Goal: Find specific page/section: Find specific page/section

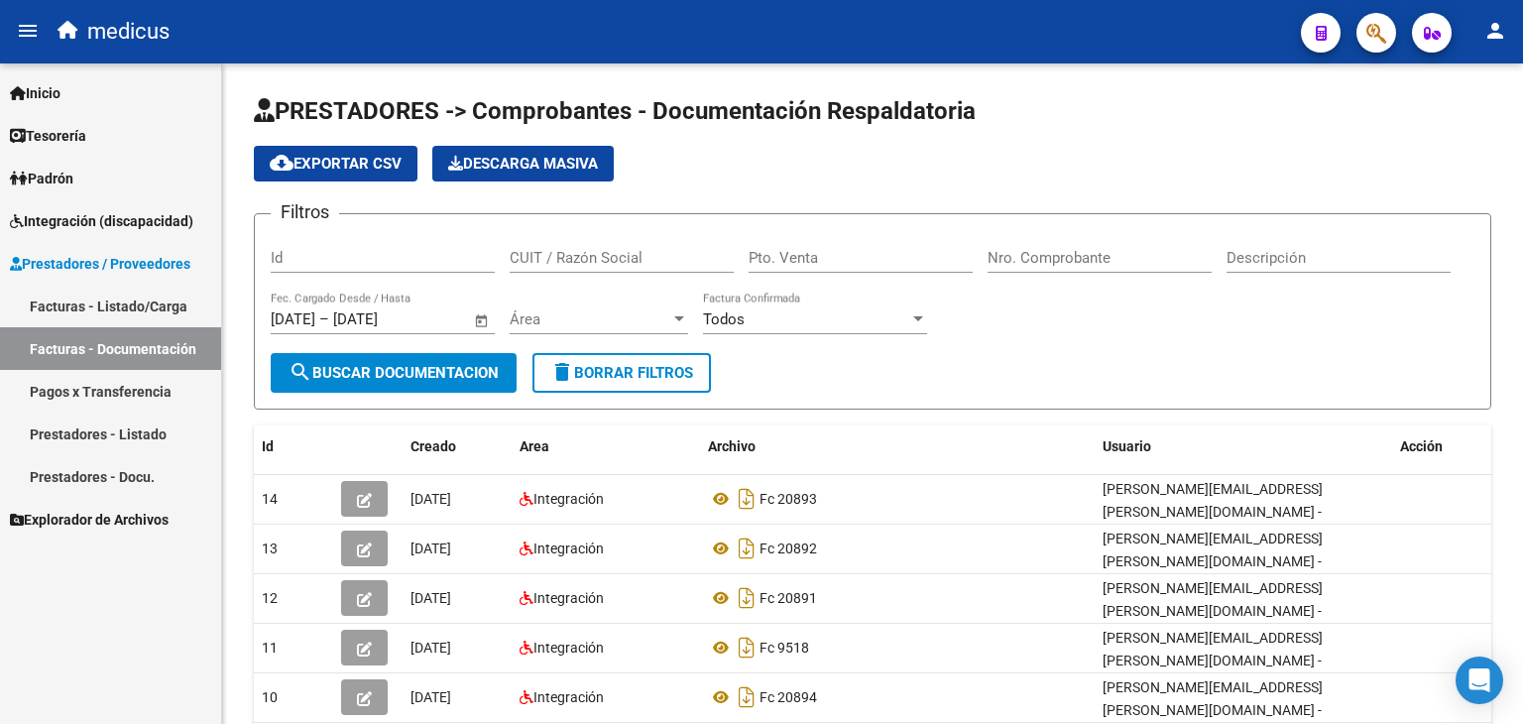
click at [155, 521] on span "Explorador de Archivos" at bounding box center [89, 520] width 159 height 22
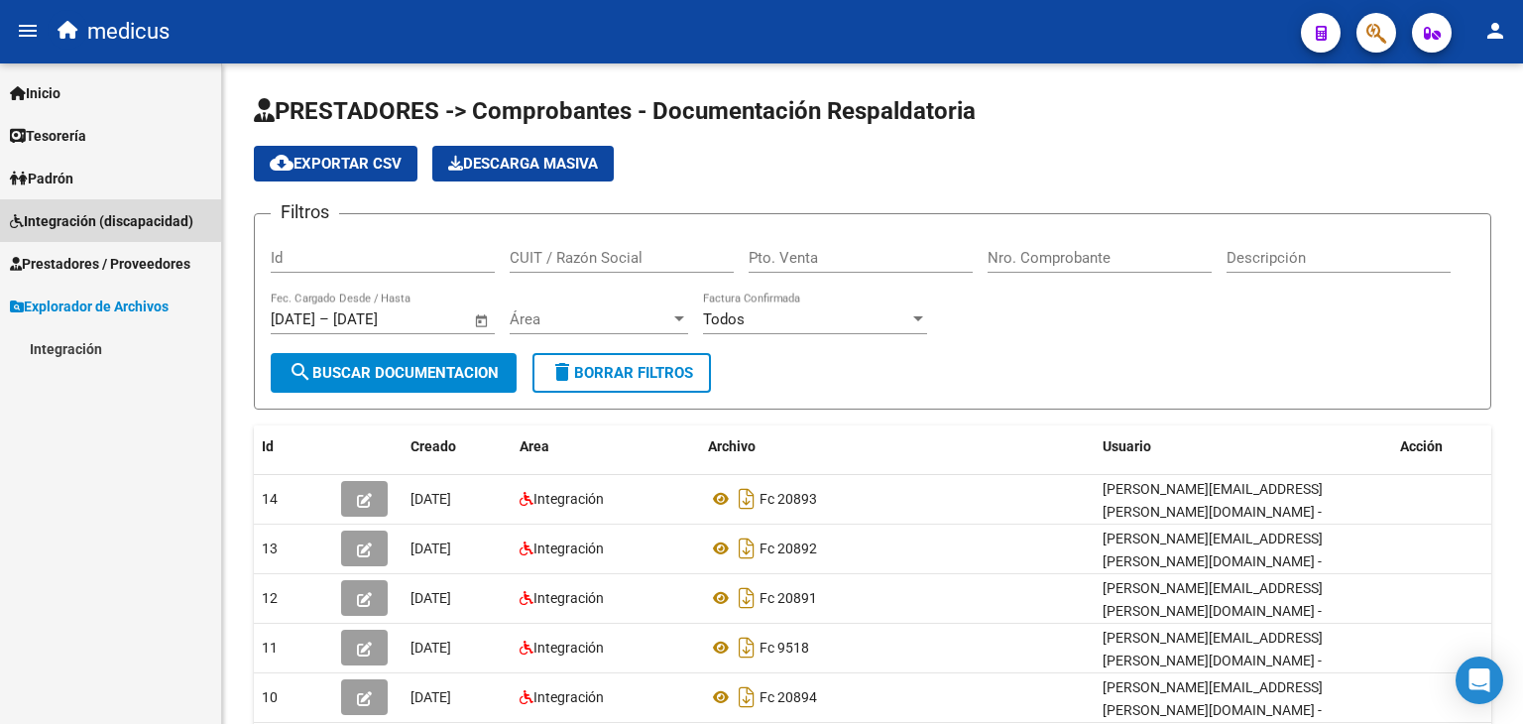
click at [103, 220] on span "Integración (discapacidad)" at bounding box center [101, 221] width 183 height 22
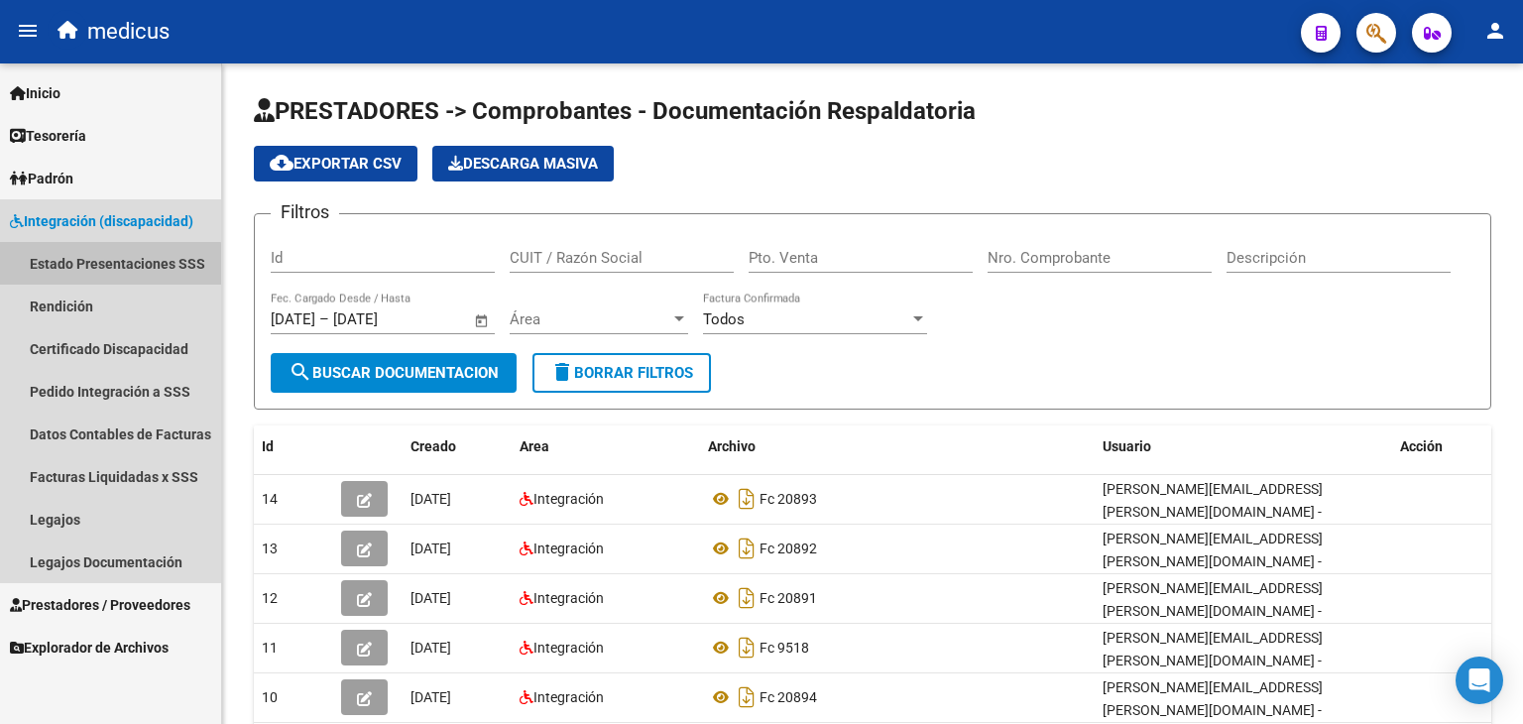
click at [68, 267] on link "Estado Presentaciones SSS" at bounding box center [110, 263] width 221 height 43
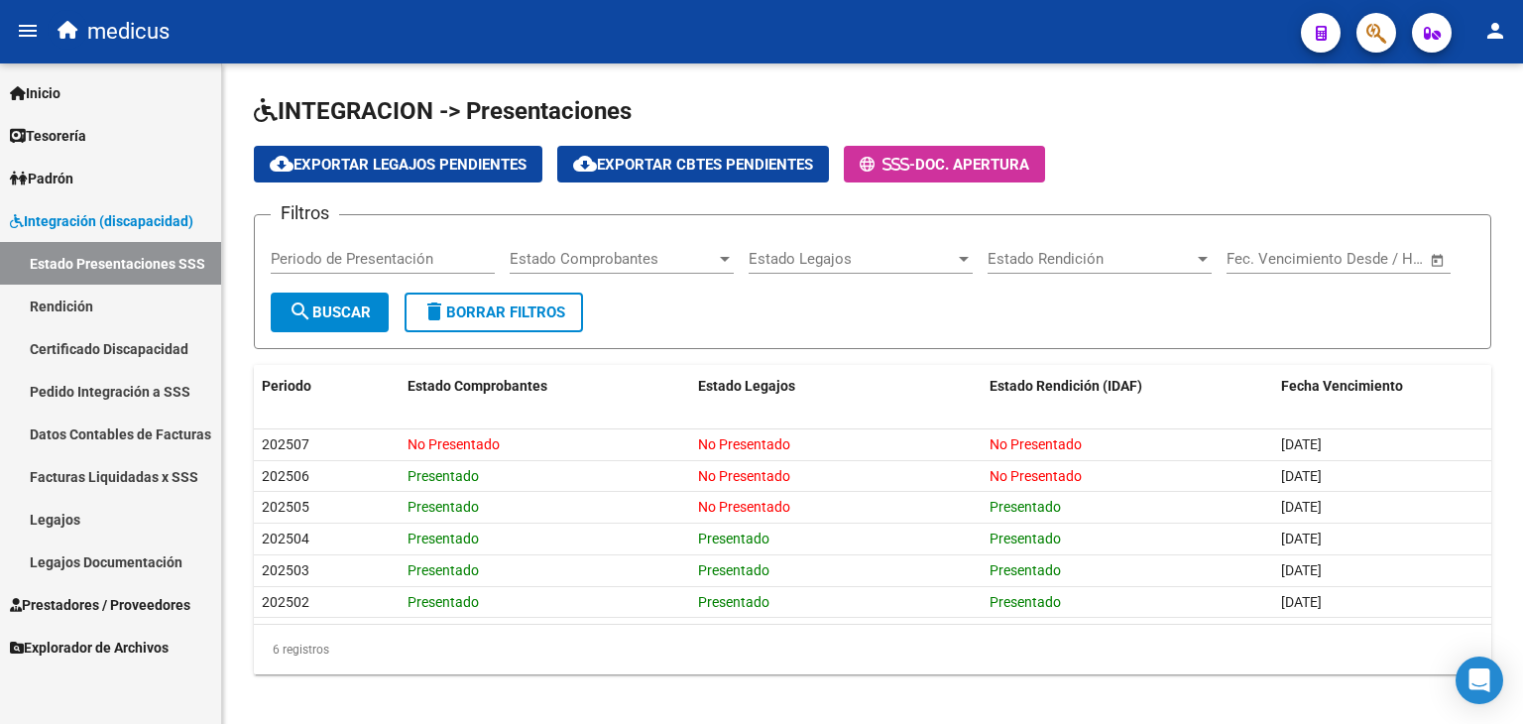
click at [89, 654] on span "Explorador de Archivos" at bounding box center [89, 648] width 159 height 22
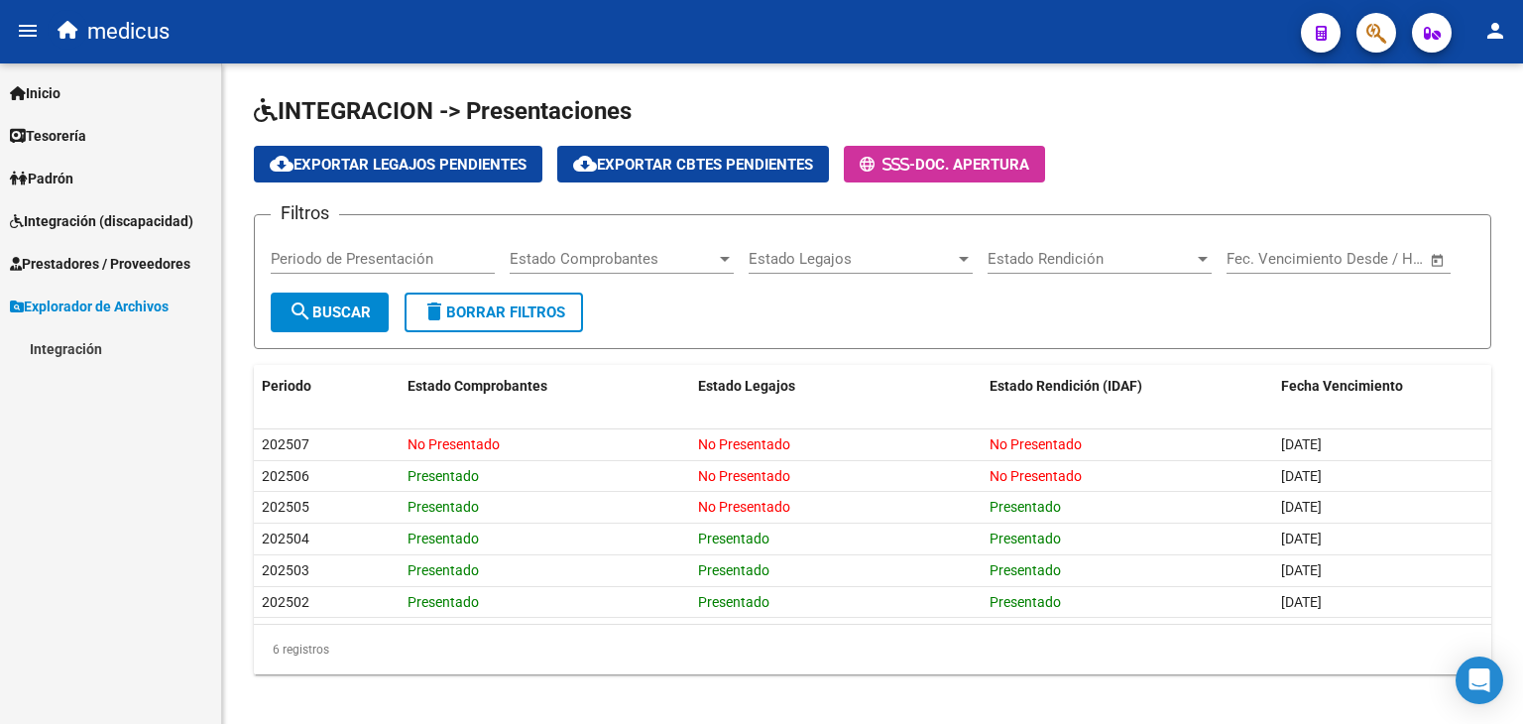
click at [54, 350] on link "Integración" at bounding box center [110, 348] width 221 height 43
click at [81, 475] on link "DS.DEVERR" at bounding box center [110, 476] width 221 height 43
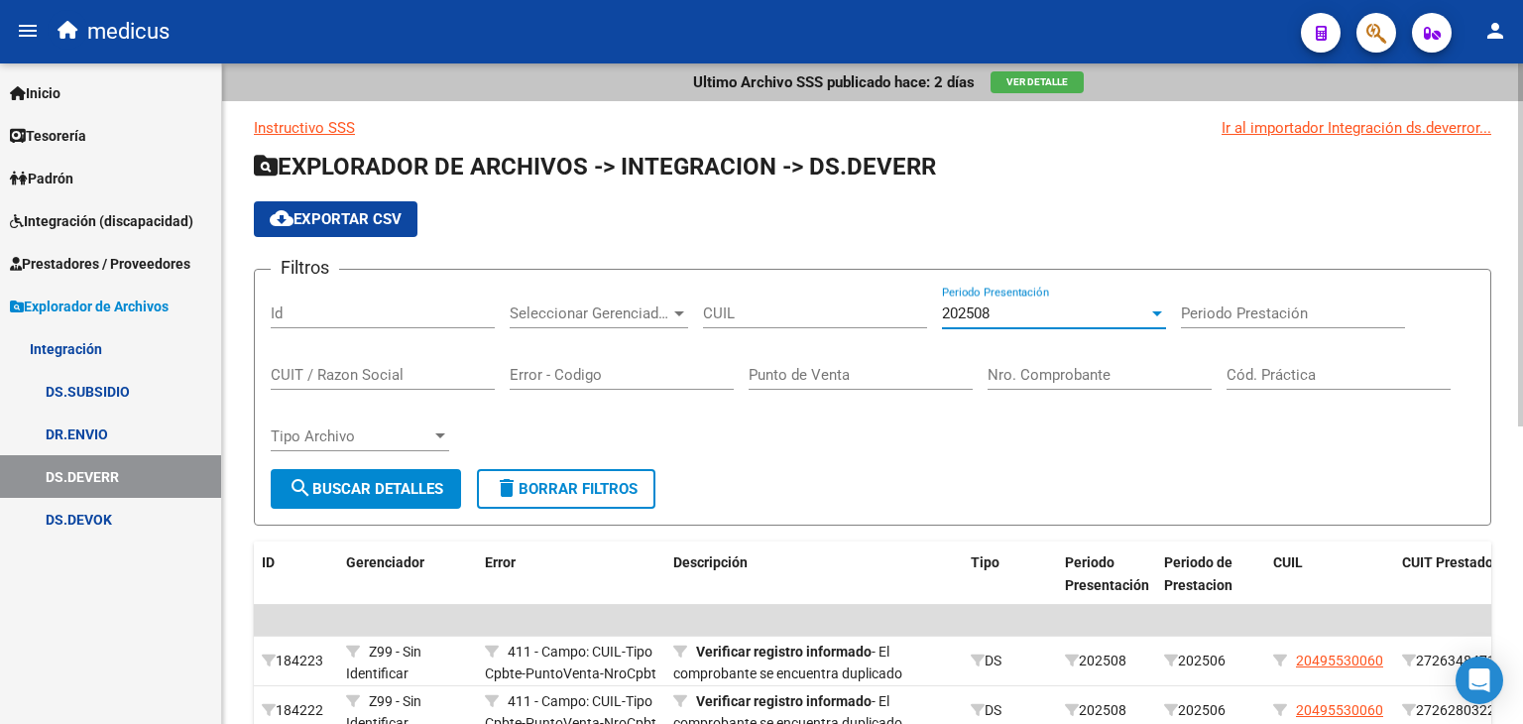
click at [1158, 312] on div at bounding box center [1157, 313] width 10 height 5
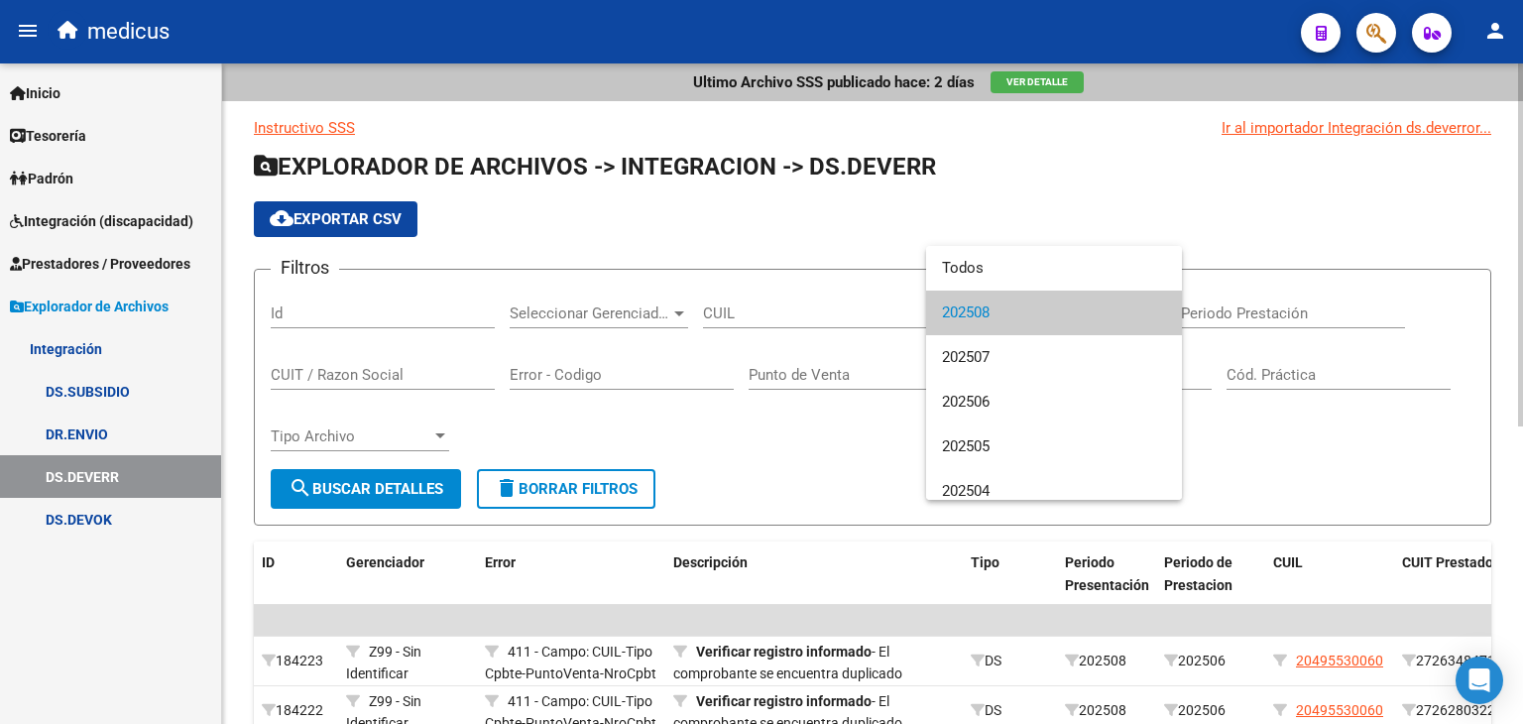
click at [1158, 312] on mat-option "202508" at bounding box center [1054, 313] width 256 height 45
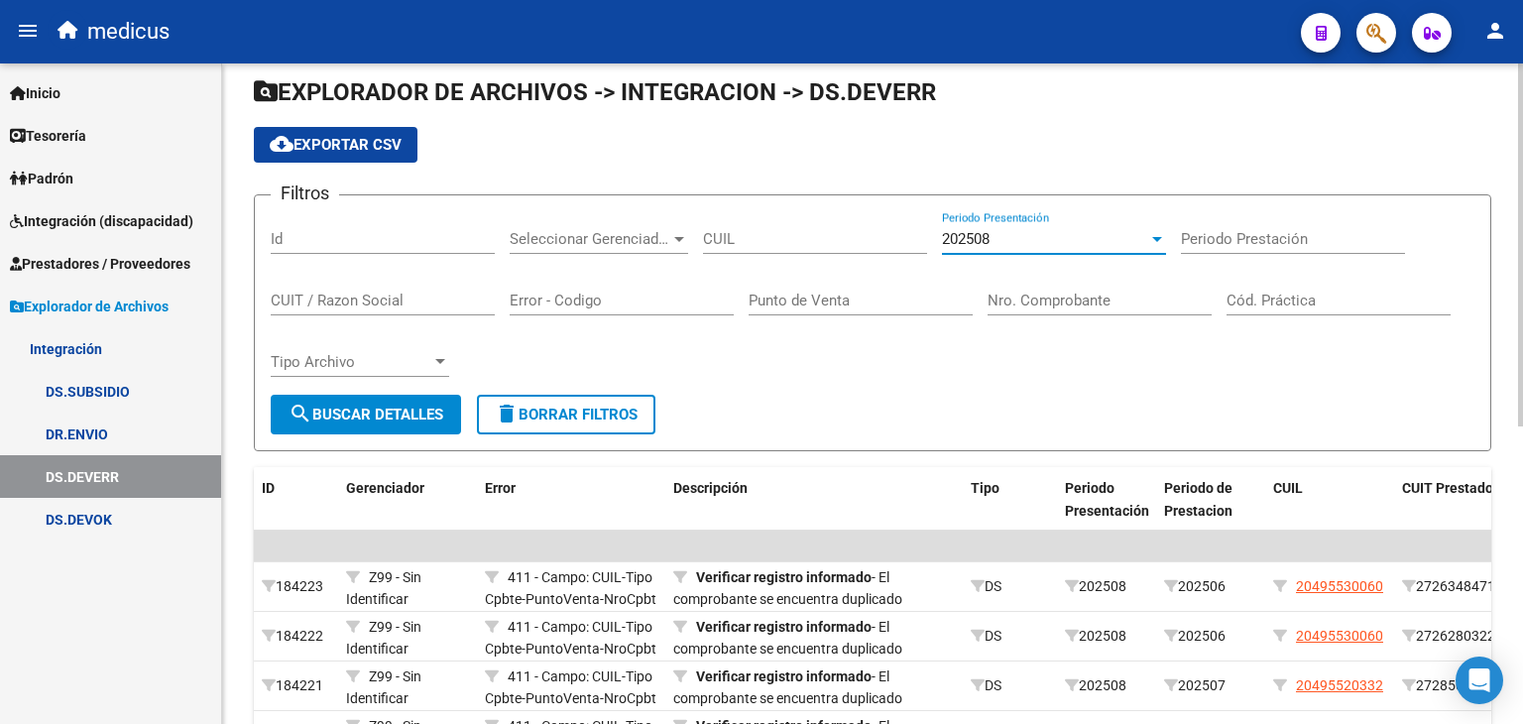
scroll to position [50, 0]
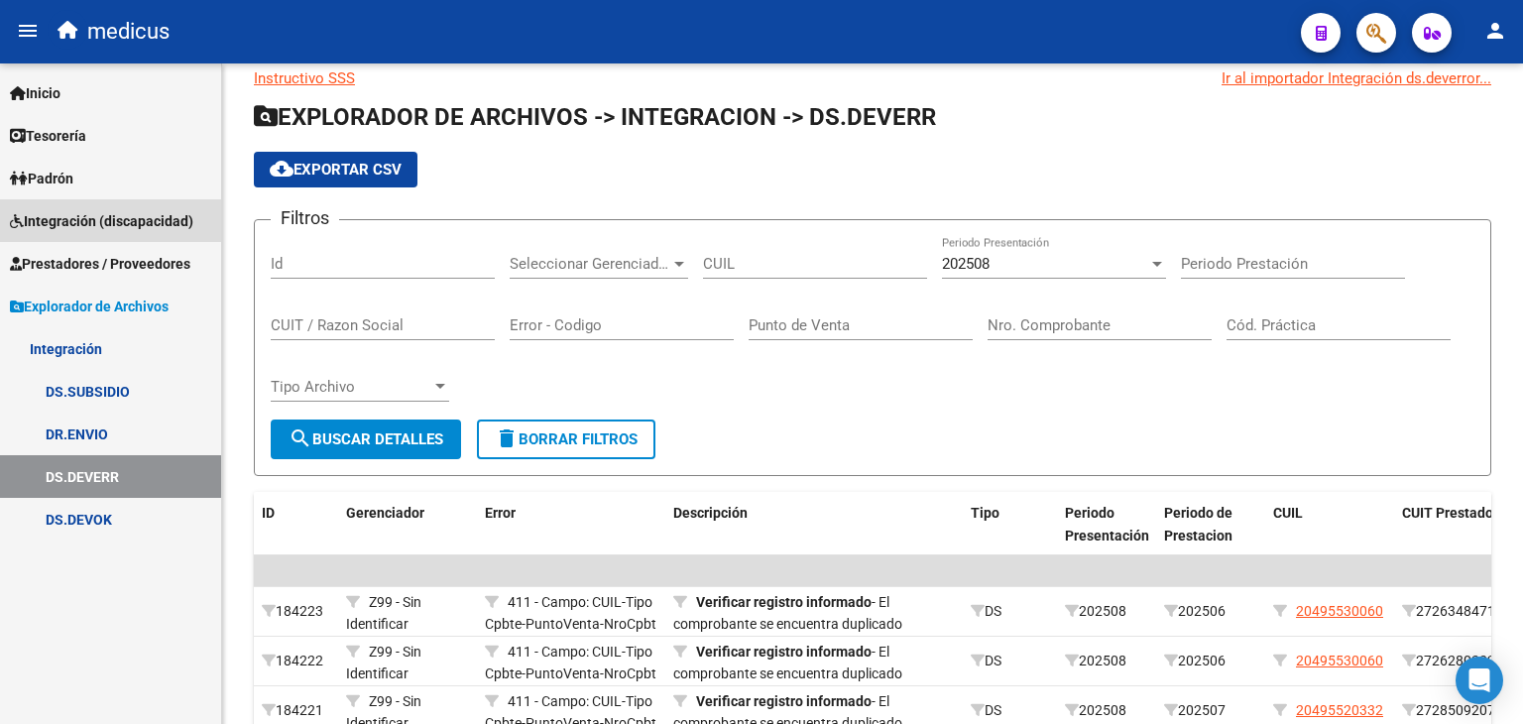
click at [87, 216] on span "Integración (discapacidad)" at bounding box center [101, 221] width 183 height 22
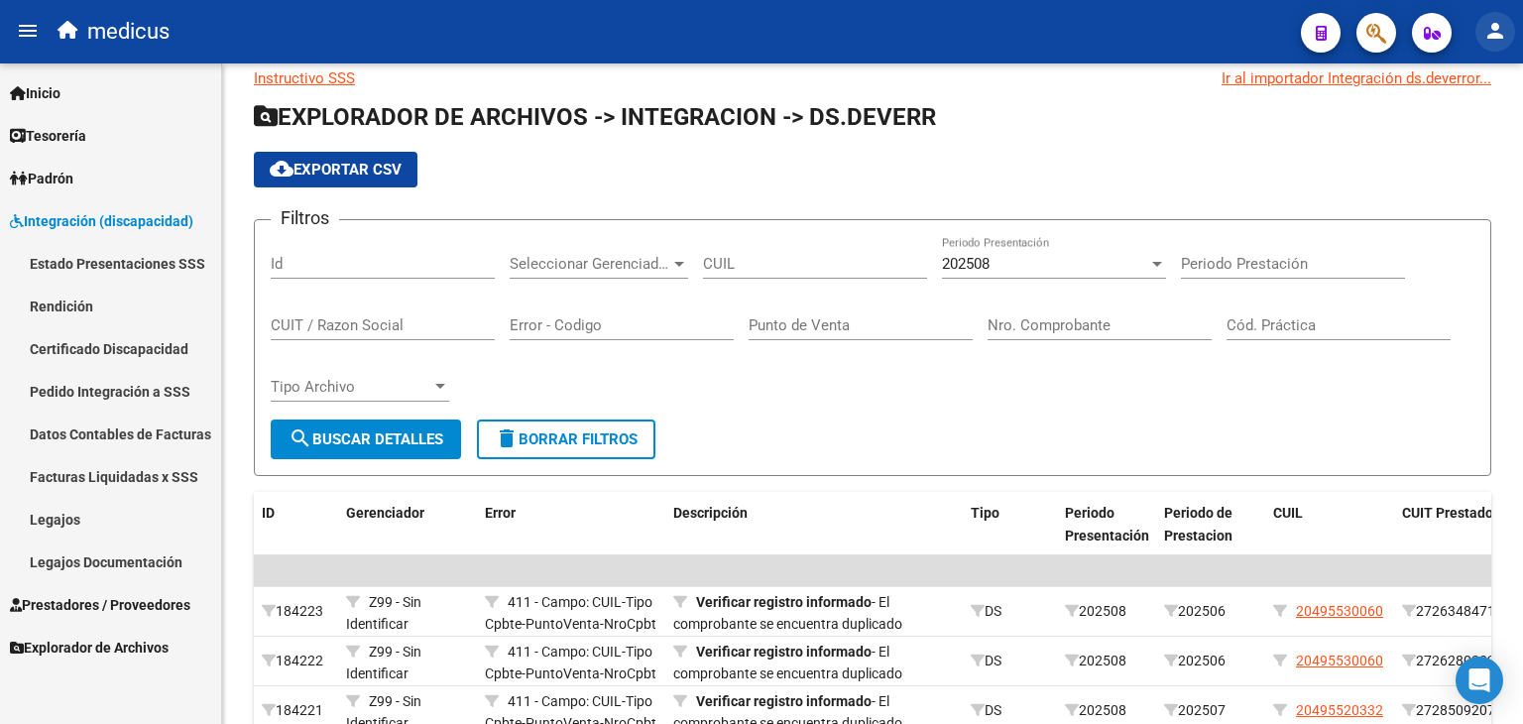
click at [1495, 31] on mat-icon "person" at bounding box center [1495, 31] width 24 height 24
click at [1495, 31] on div at bounding box center [761, 362] width 1523 height 724
click at [78, 95] on link "Inicio" at bounding box center [110, 92] width 221 height 43
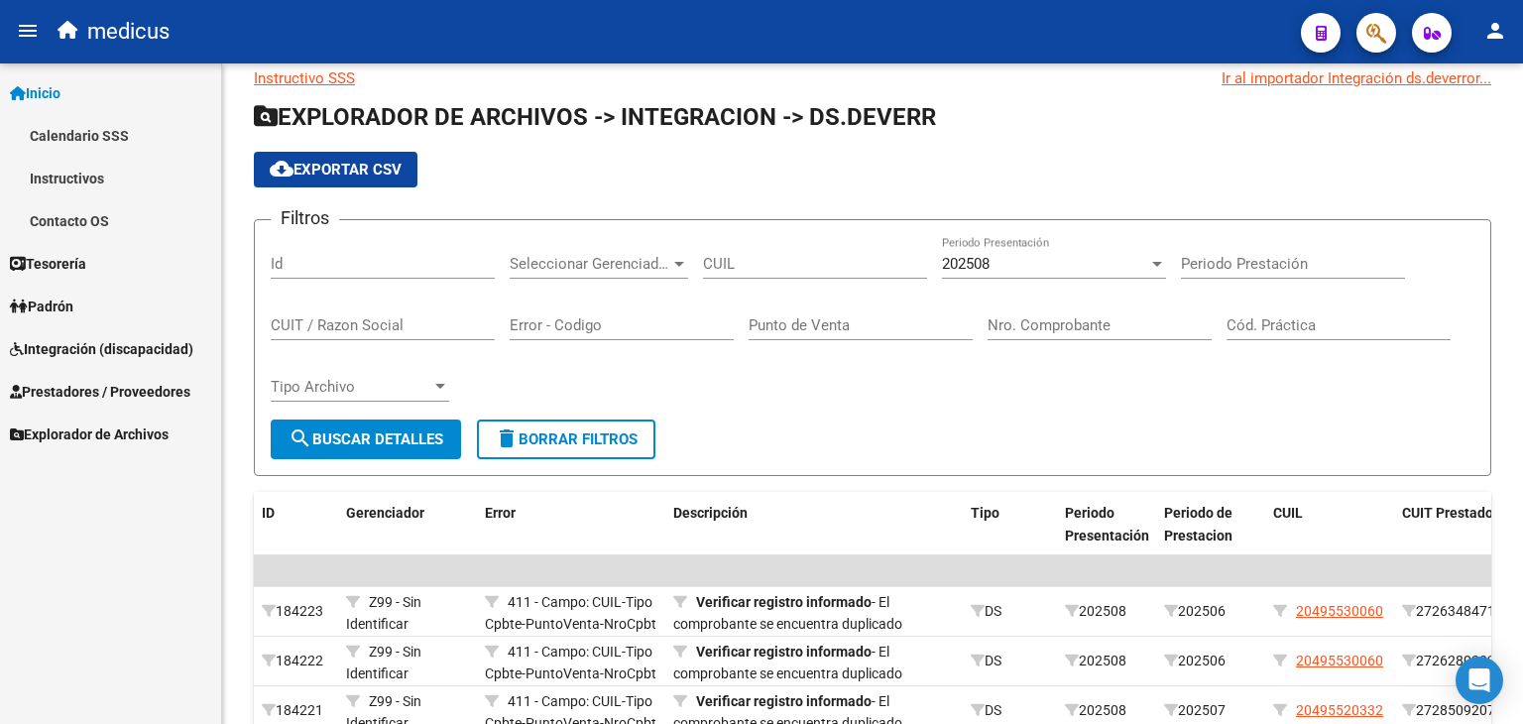
click at [93, 128] on link "Calendario SSS" at bounding box center [110, 135] width 221 height 43
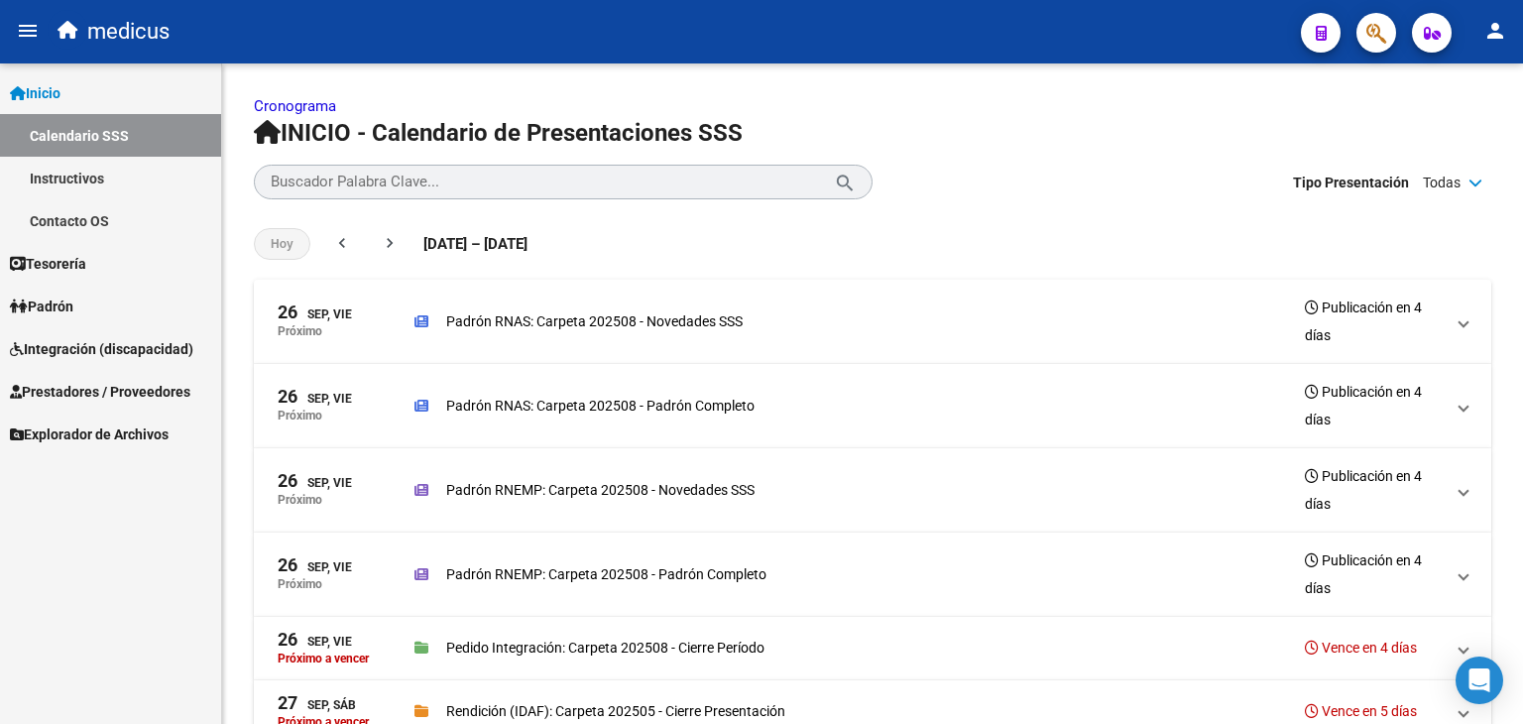
click at [57, 176] on link "Instructivos" at bounding box center [110, 178] width 221 height 43
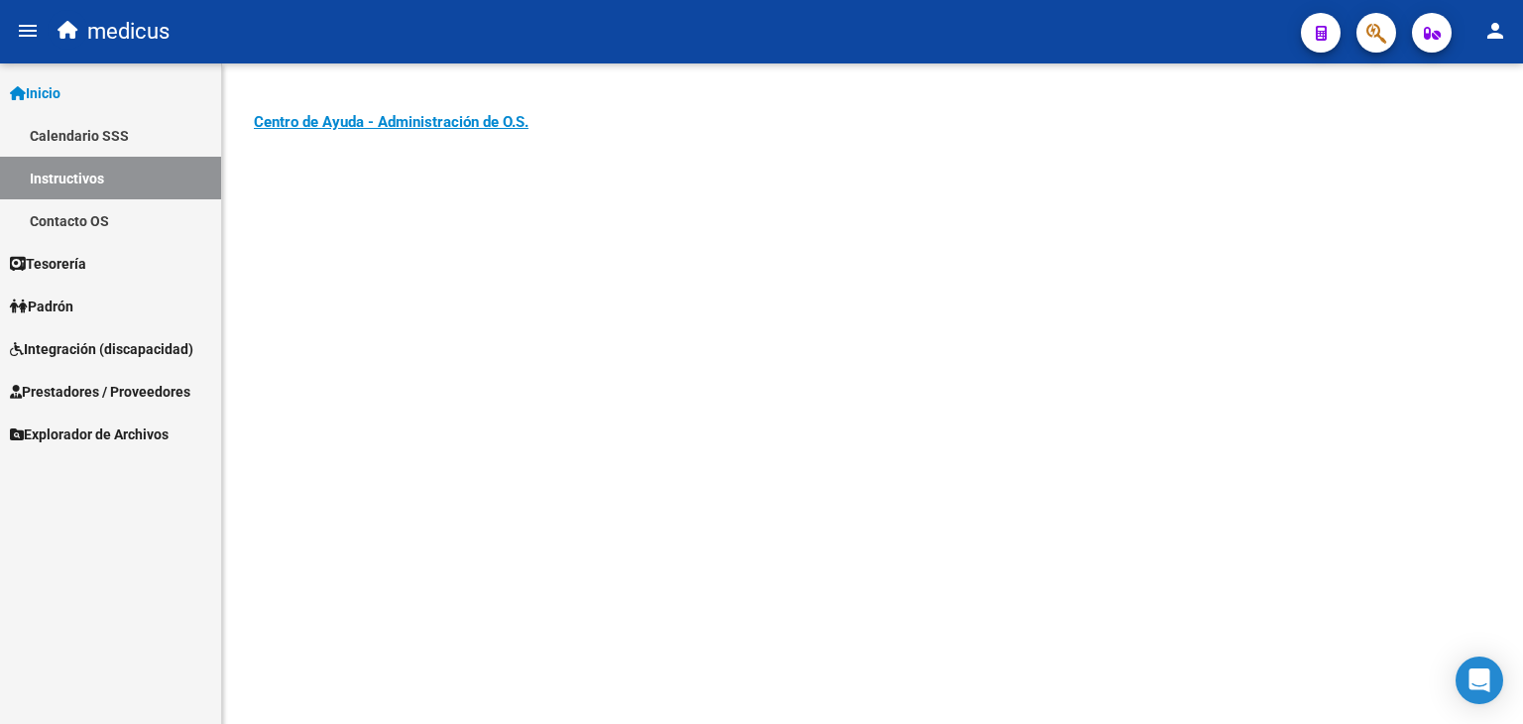
click at [74, 219] on link "Contacto OS" at bounding box center [110, 220] width 221 height 43
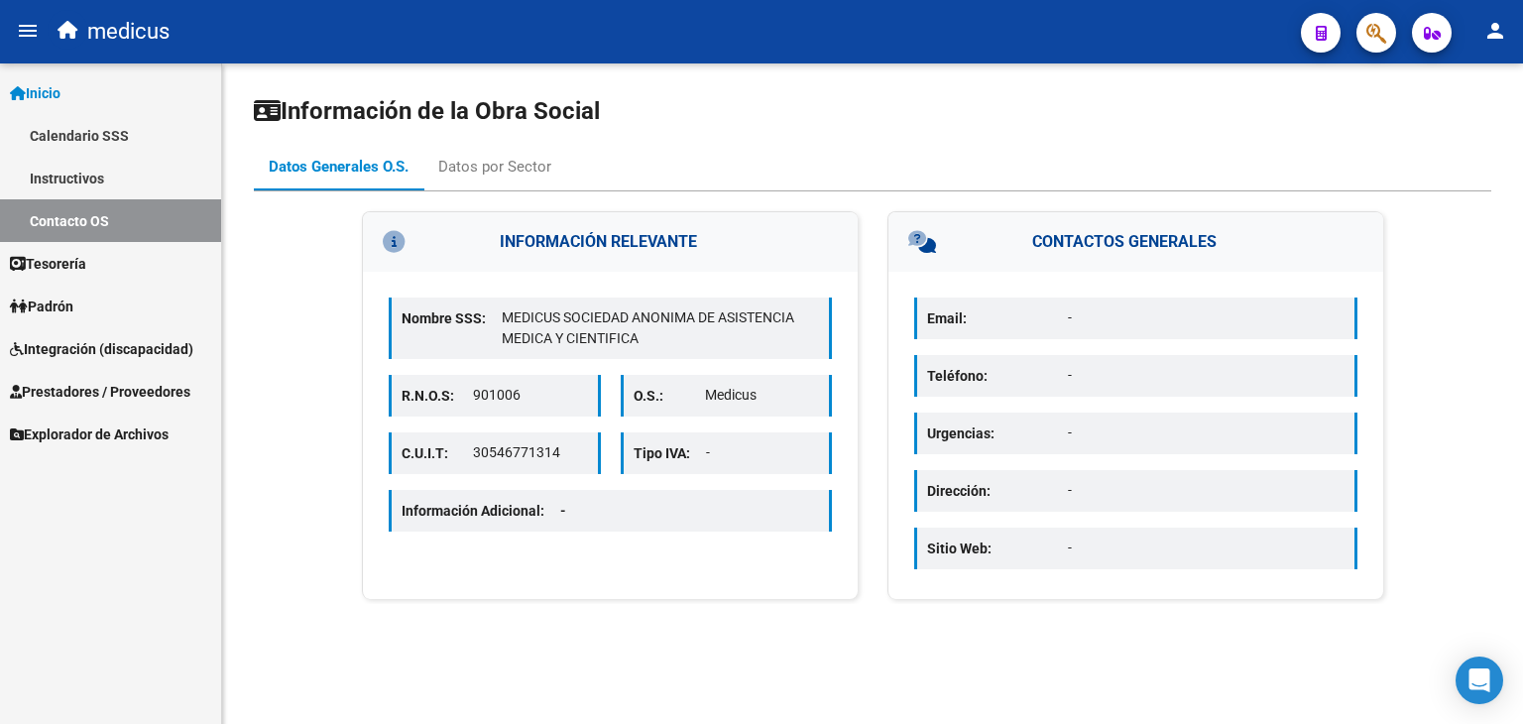
click at [48, 312] on span "Padrón" at bounding box center [41, 307] width 63 height 22
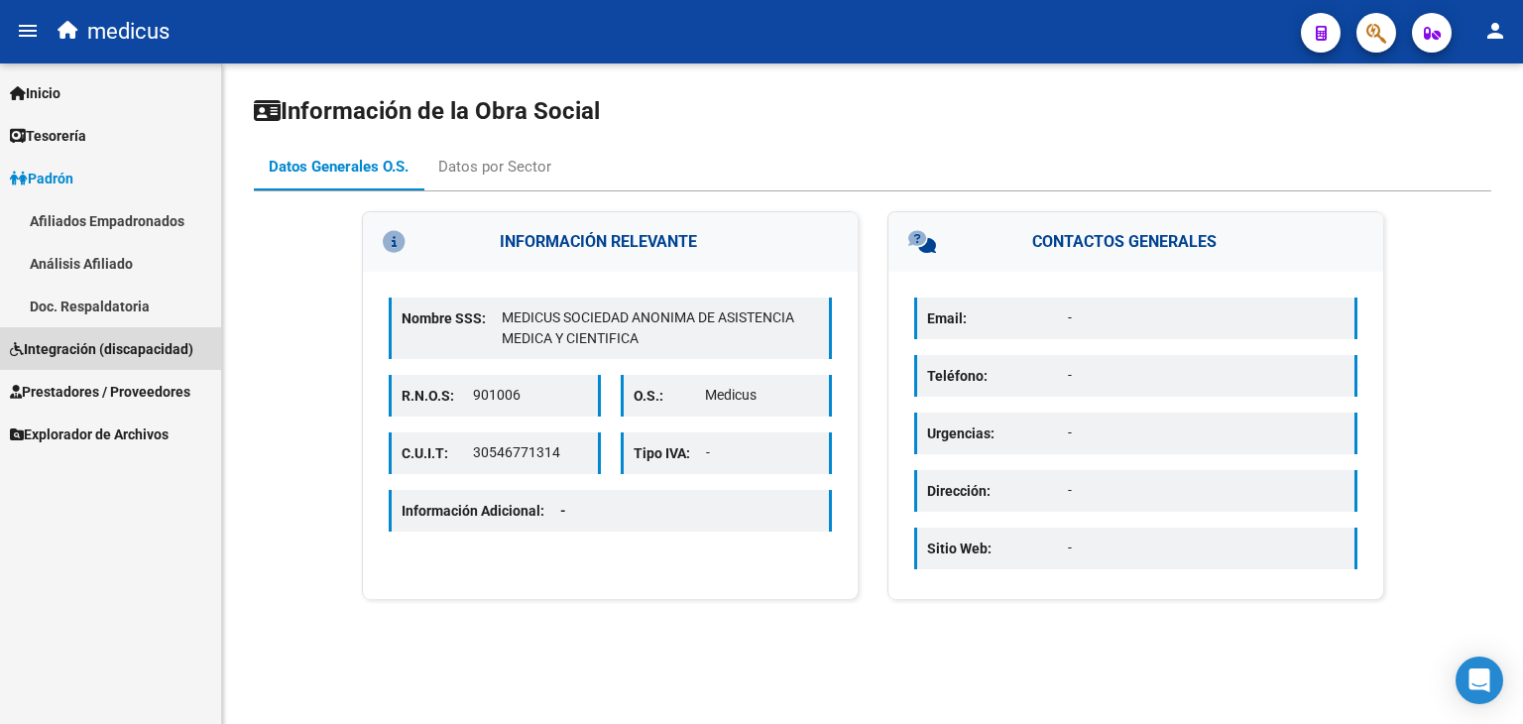
click at [108, 342] on span "Integración (discapacidad)" at bounding box center [101, 349] width 183 height 22
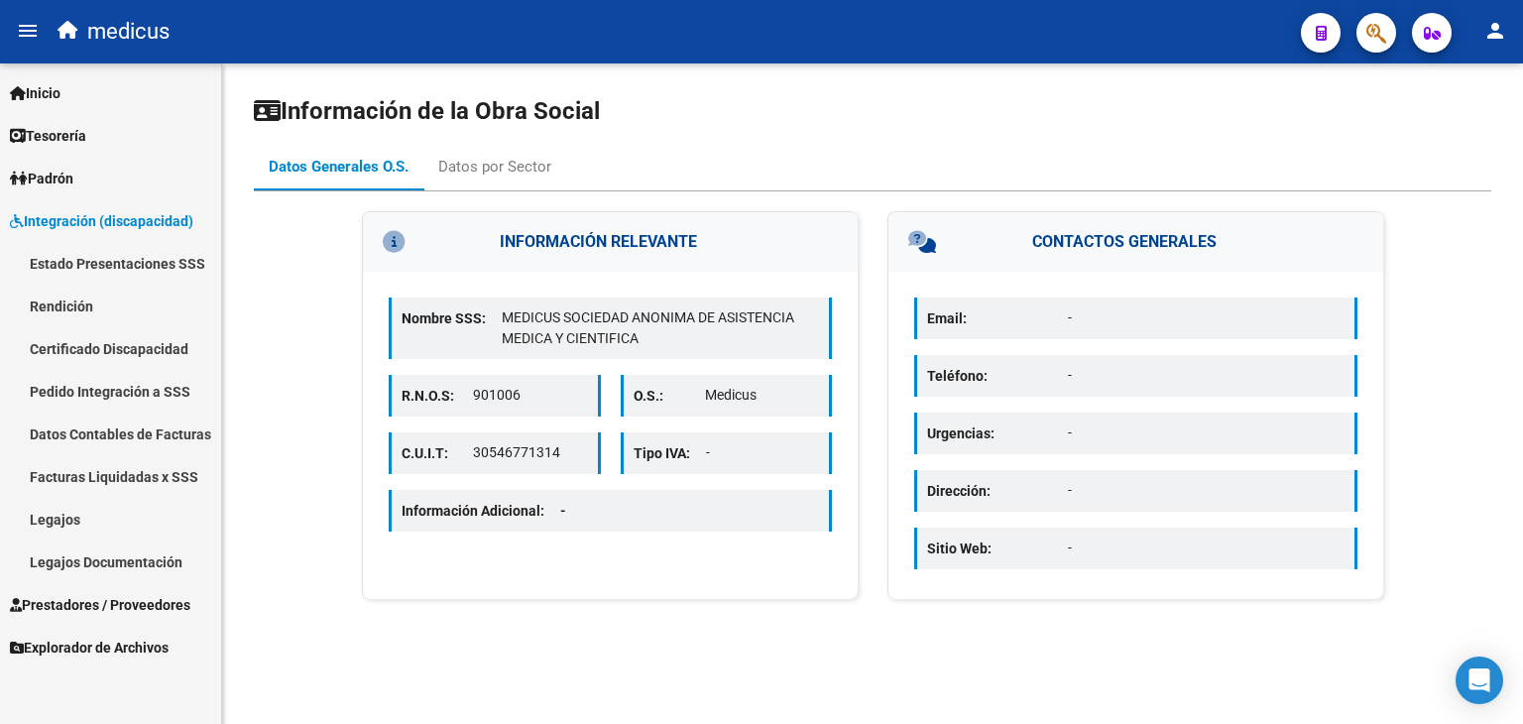
click at [88, 269] on link "Estado Presentaciones SSS" at bounding box center [110, 263] width 221 height 43
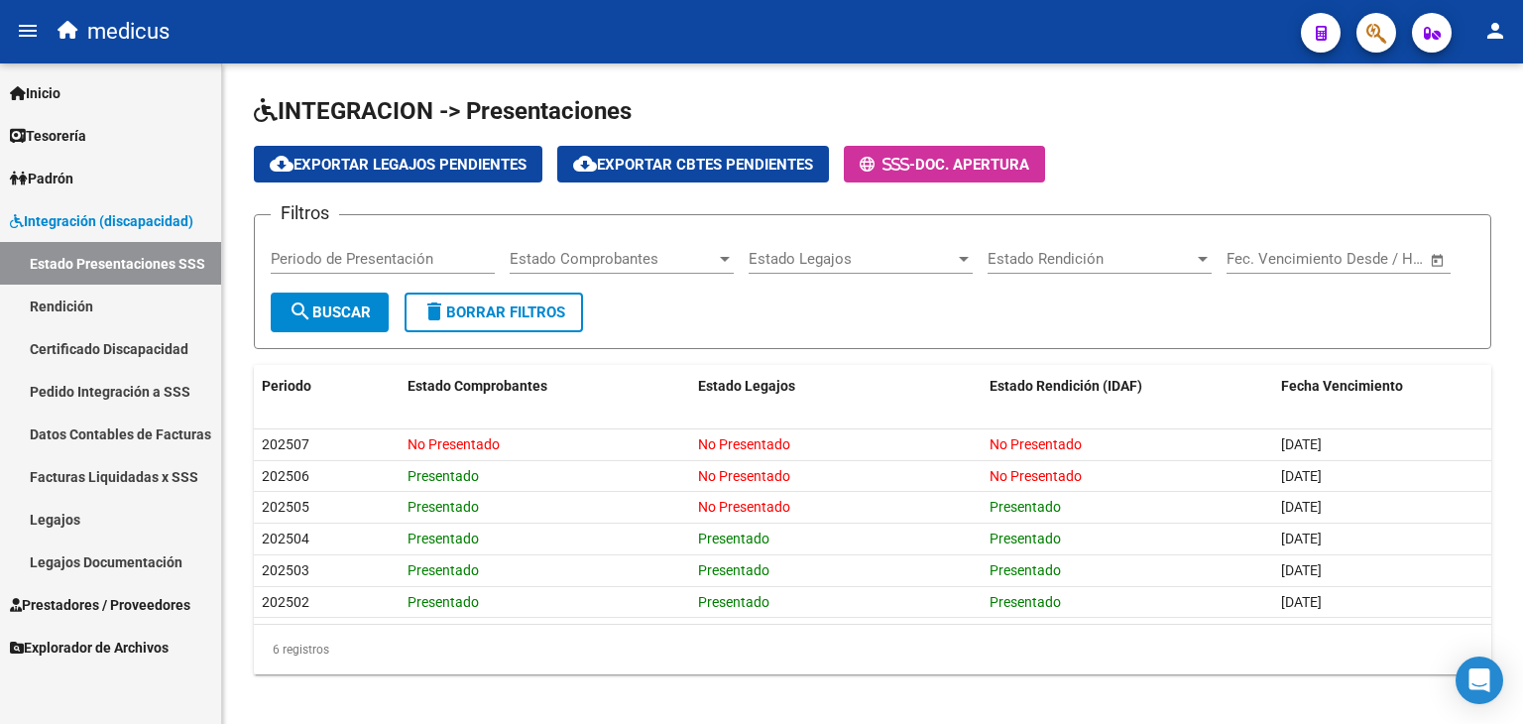
click at [71, 302] on link "Rendición" at bounding box center [110, 306] width 221 height 43
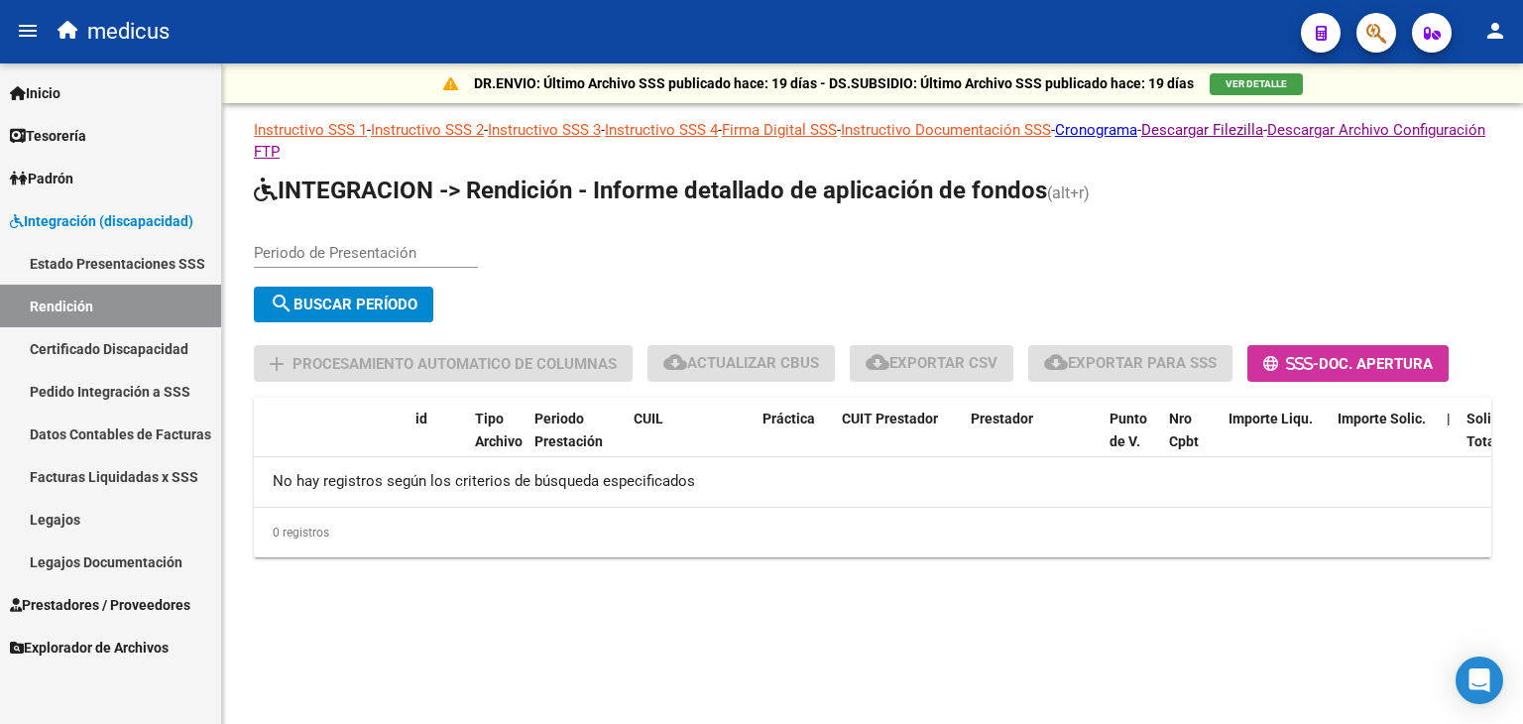
click at [86, 347] on link "Certificado Discapacidad" at bounding box center [110, 348] width 221 height 43
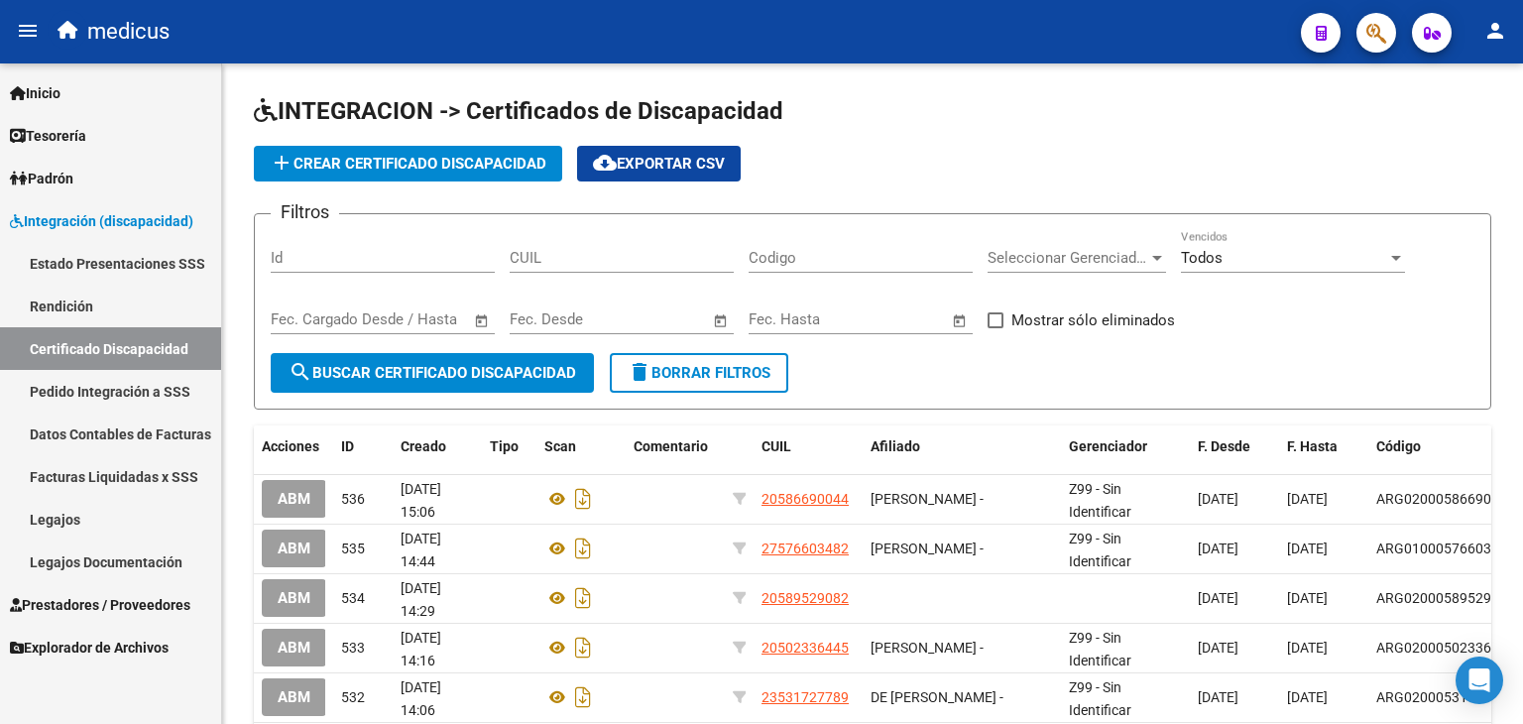
click at [91, 388] on link "Pedido Integración a SSS" at bounding box center [110, 391] width 221 height 43
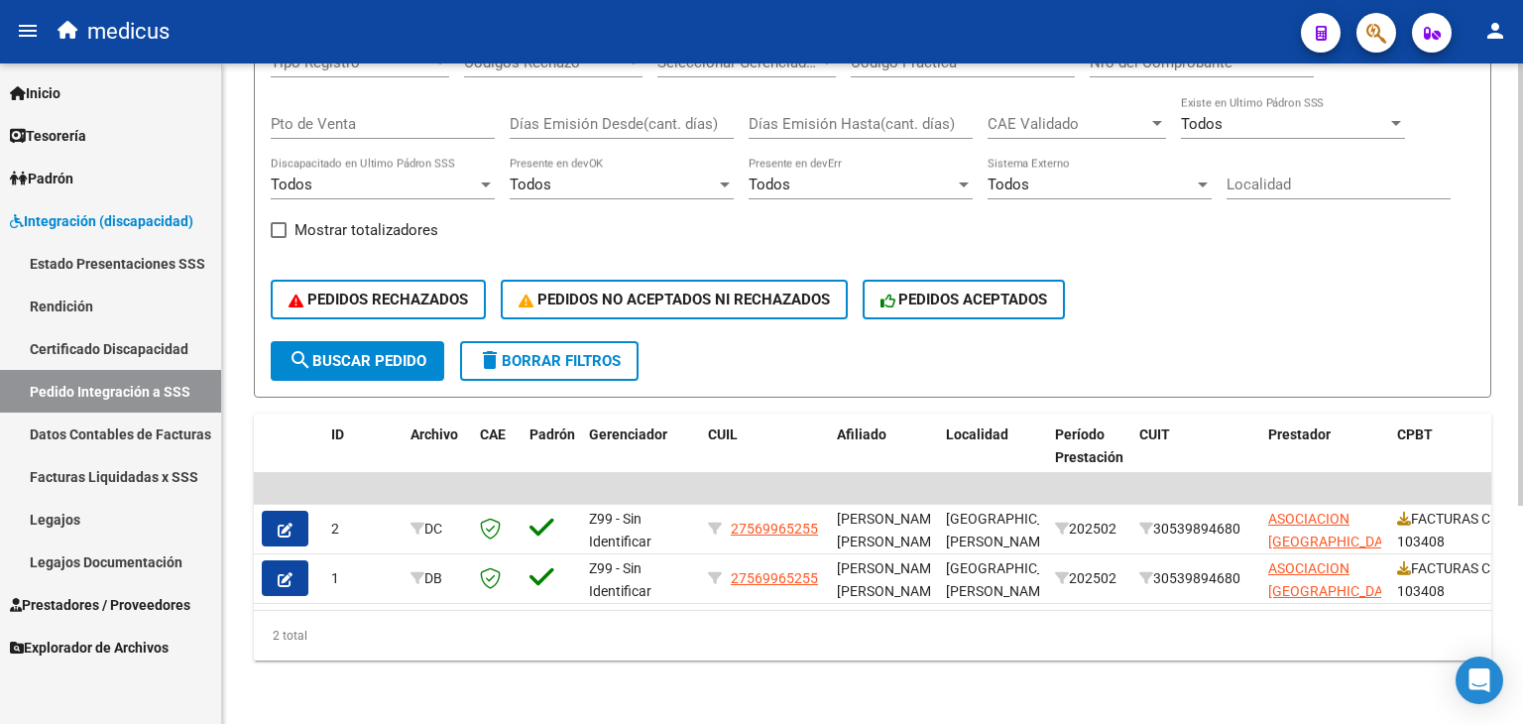
scroll to position [326, 0]
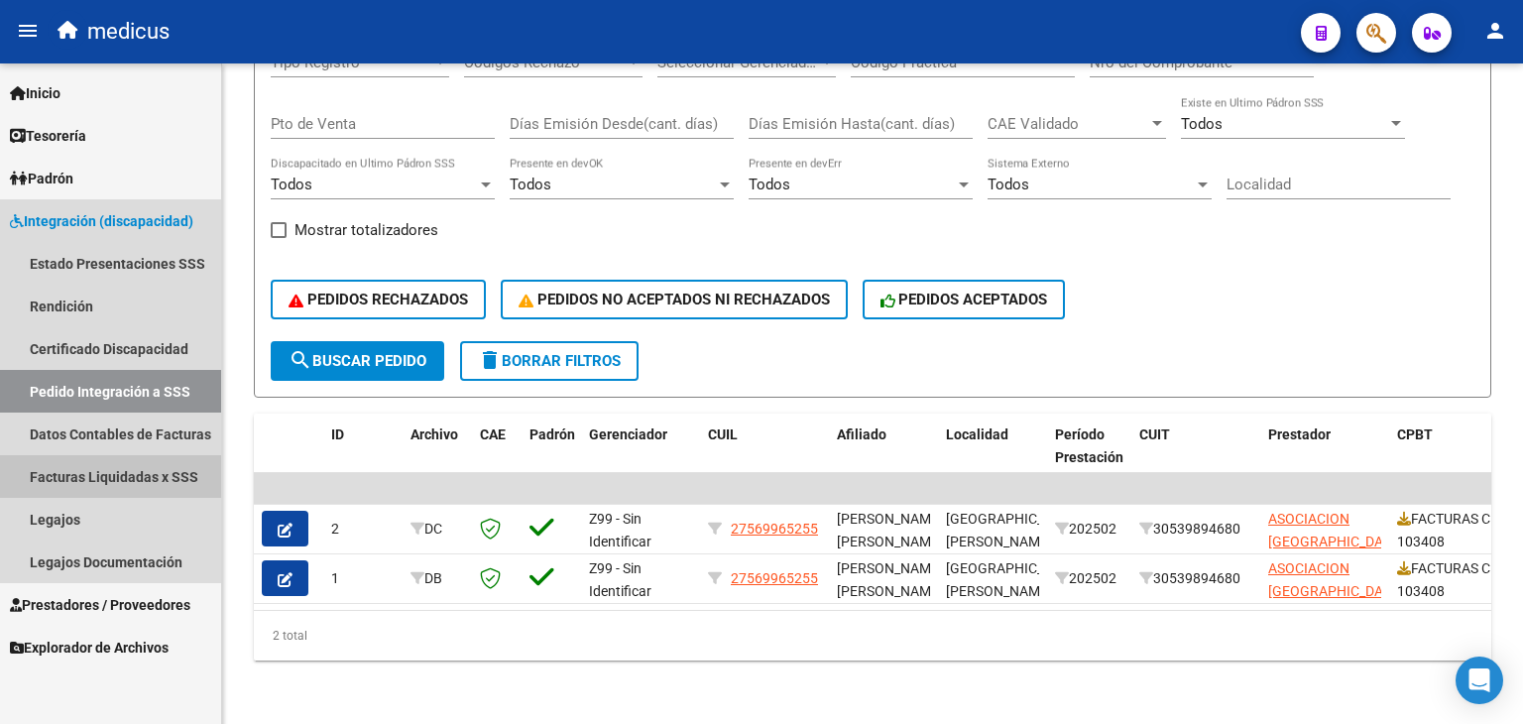
click at [113, 481] on link "Facturas Liquidadas x SSS" at bounding box center [110, 476] width 221 height 43
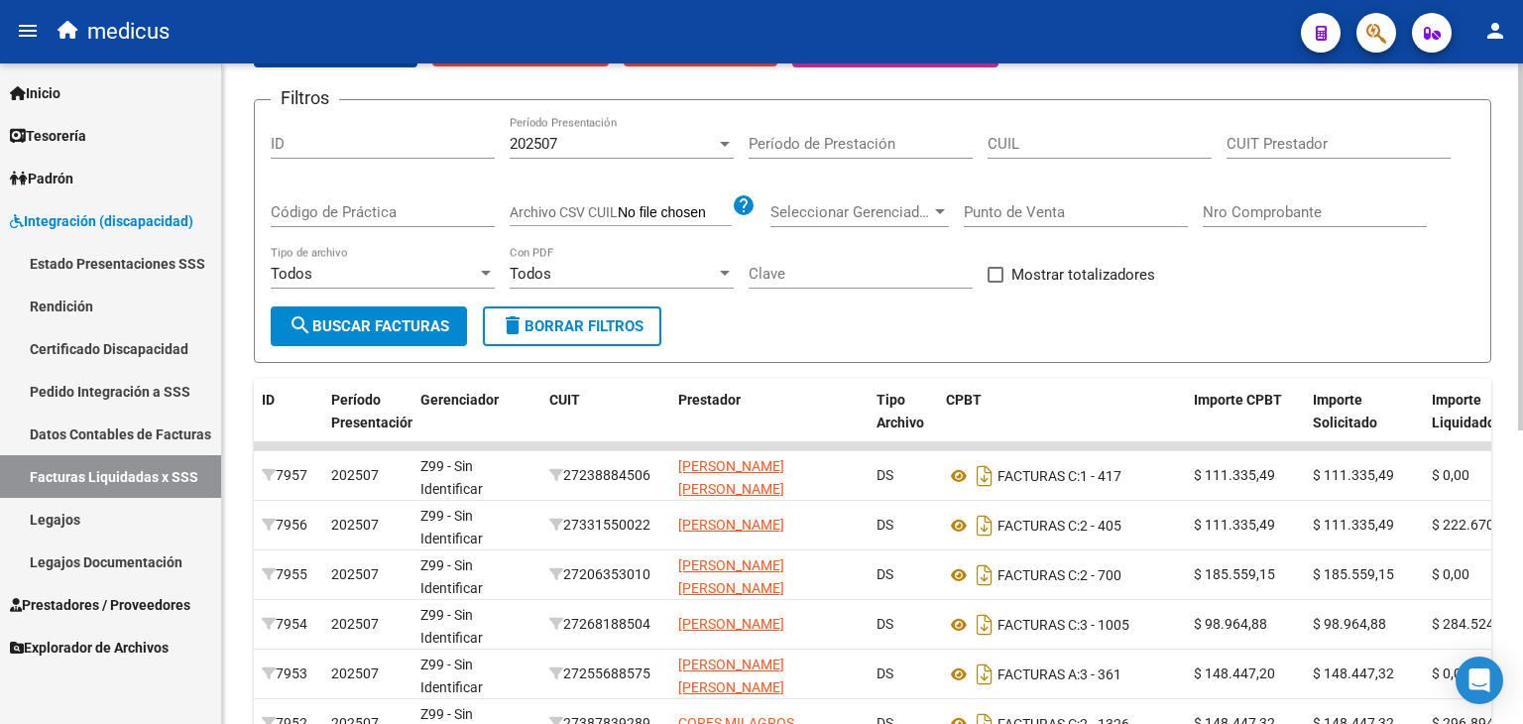
scroll to position [174, 0]
click at [579, 274] on div "Todos" at bounding box center [613, 273] width 206 height 18
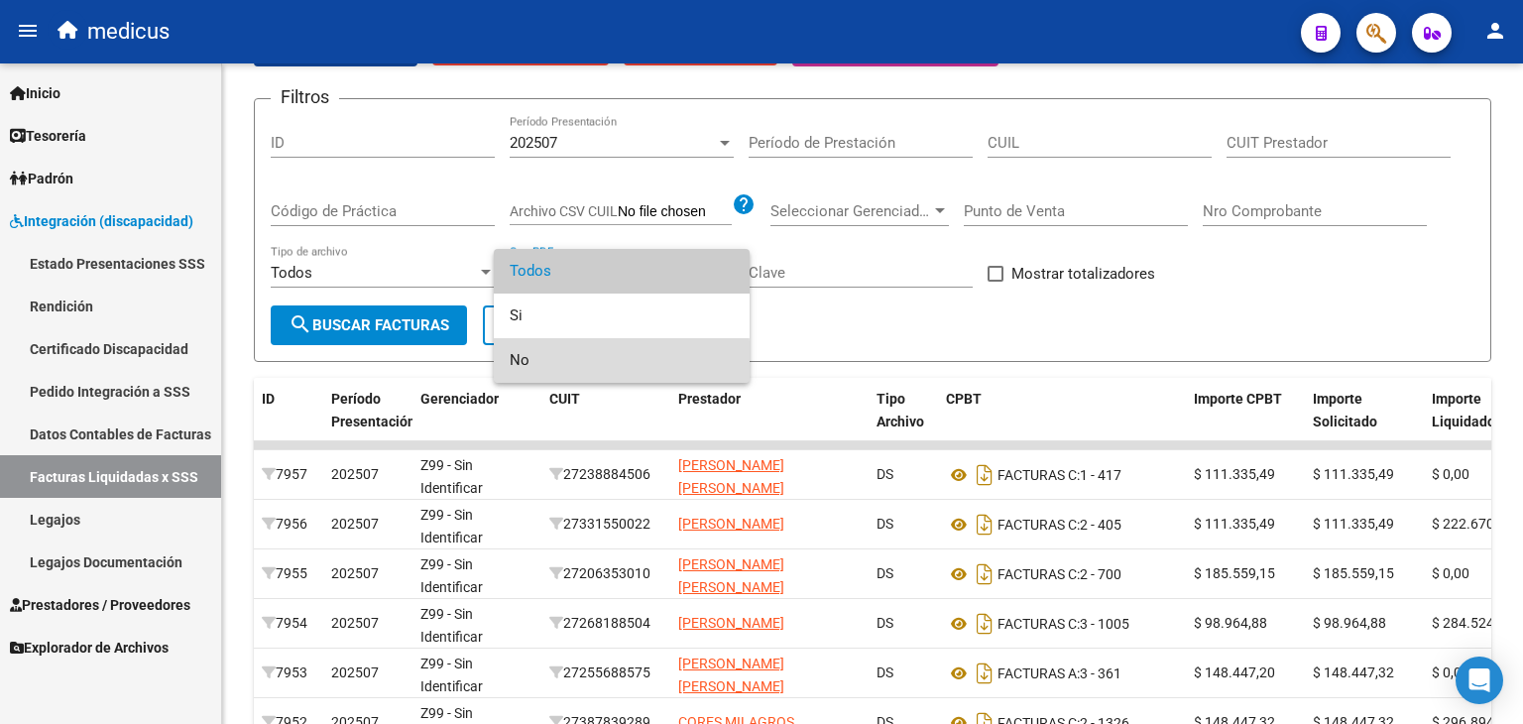
click at [555, 361] on span "No" at bounding box center [622, 360] width 224 height 45
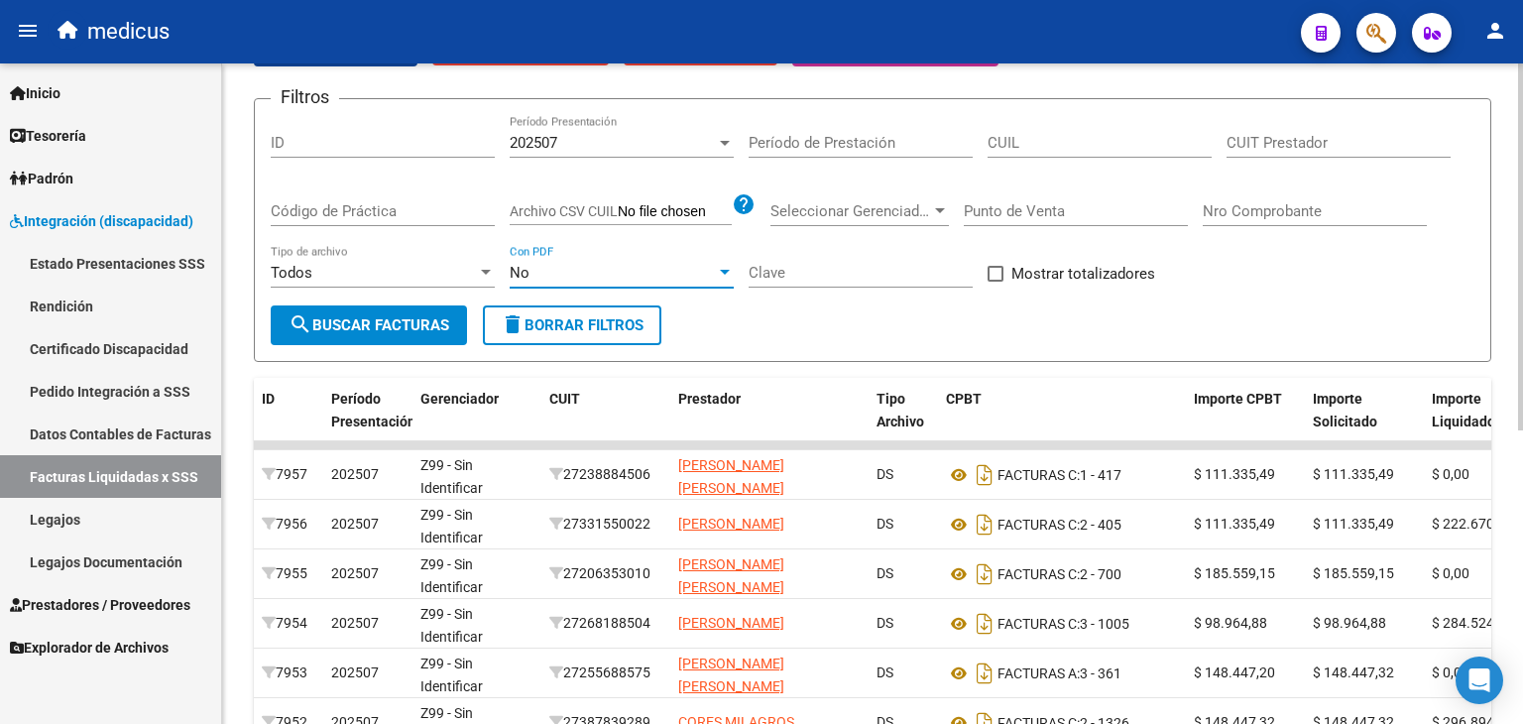
click at [357, 329] on span "search Buscar Facturas" at bounding box center [369, 325] width 161 height 18
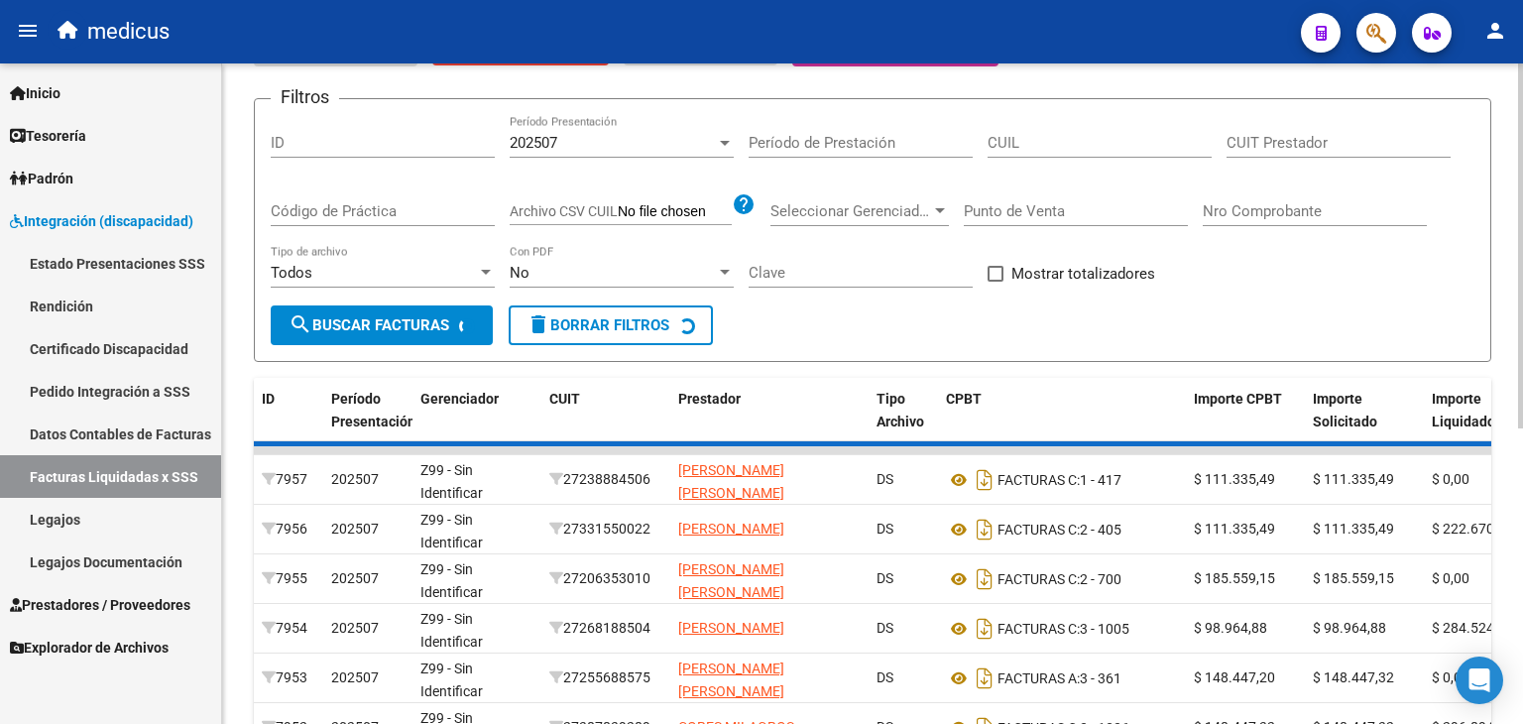
scroll to position [53, 0]
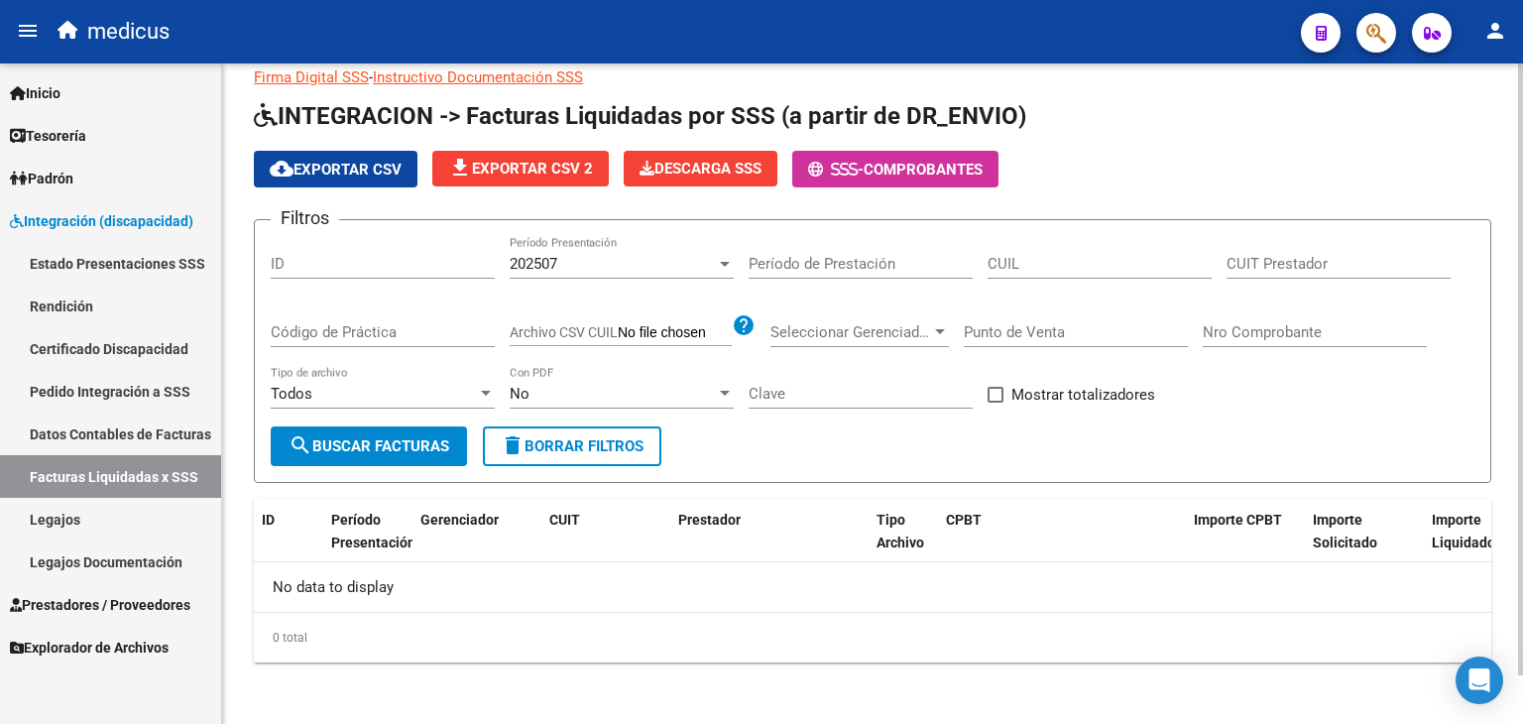
click at [573, 269] on div "202507" at bounding box center [613, 264] width 206 height 18
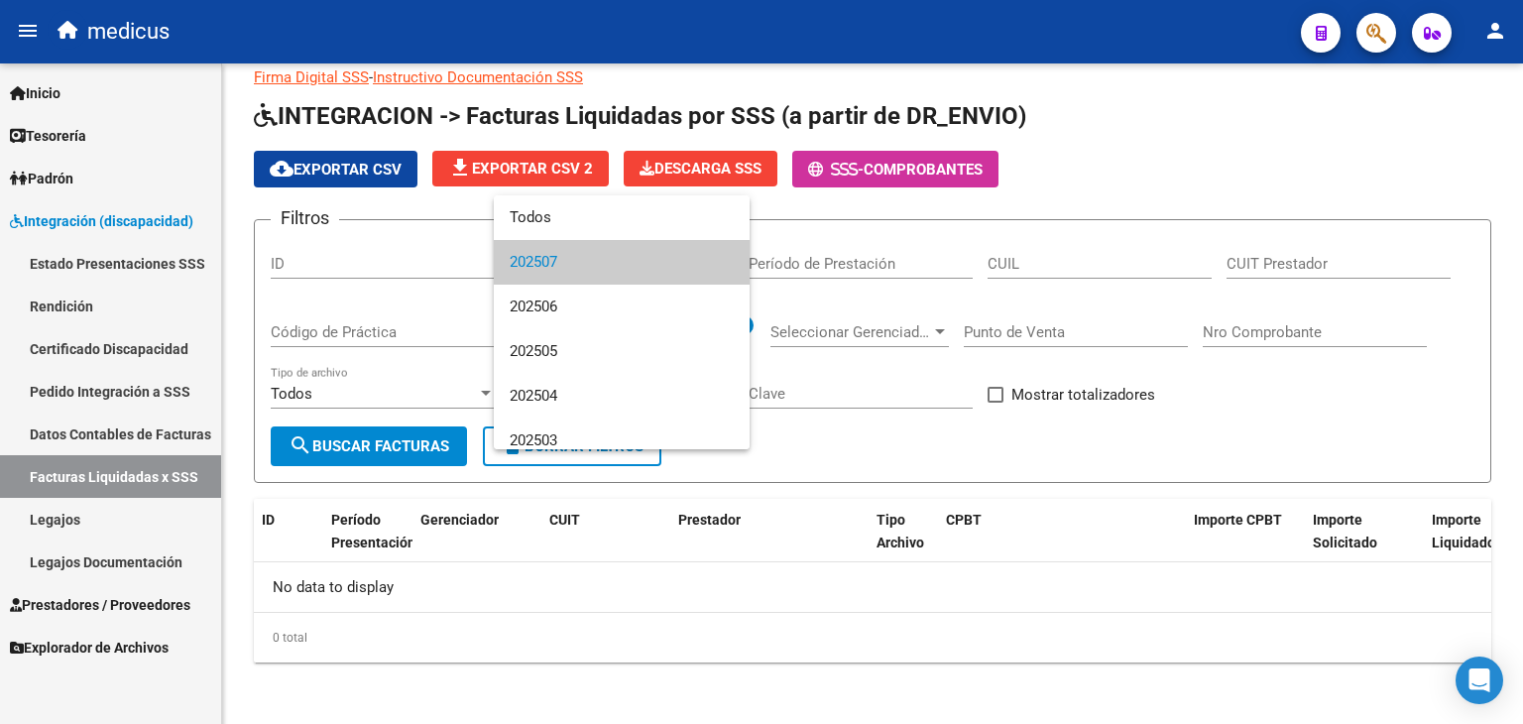
click at [409, 641] on div at bounding box center [761, 362] width 1523 height 724
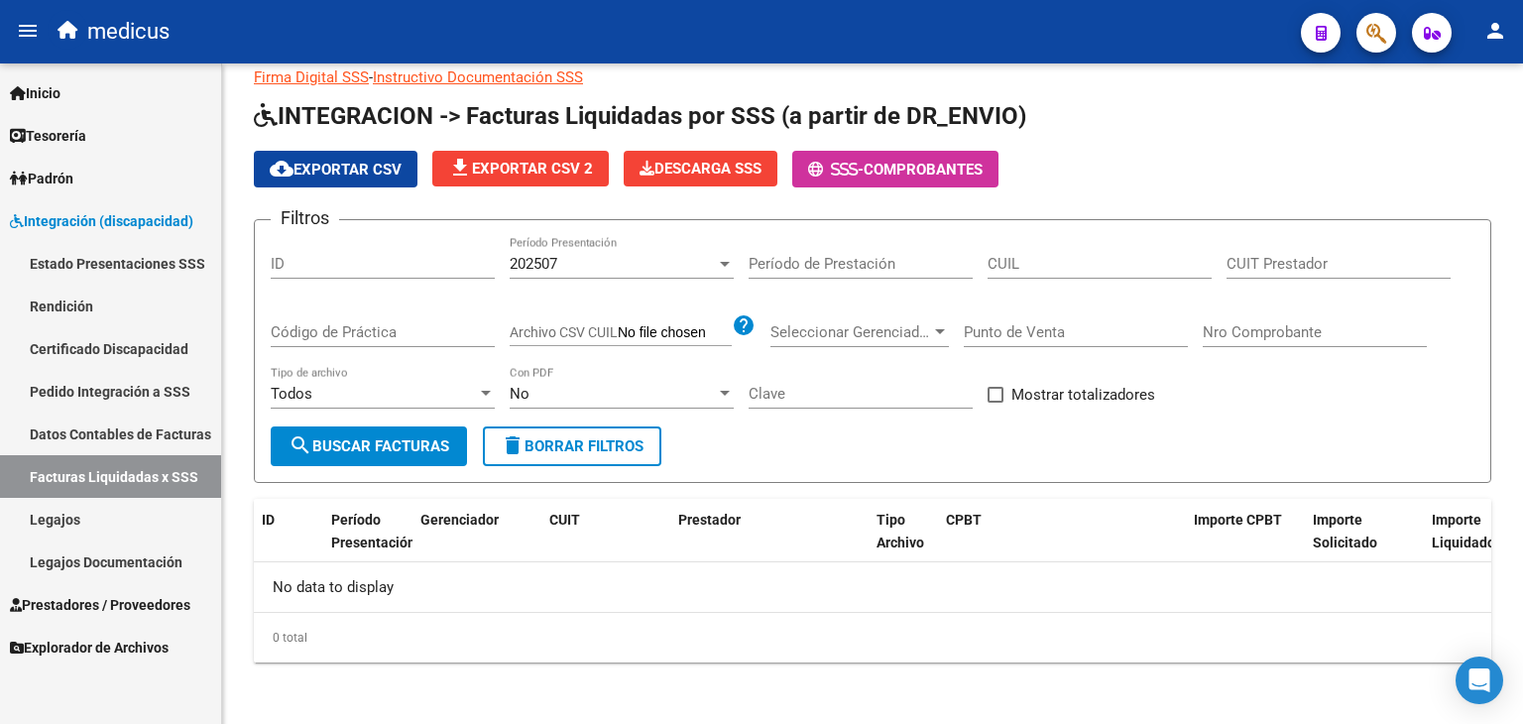
click at [95, 518] on link "Legajos" at bounding box center [110, 519] width 221 height 43
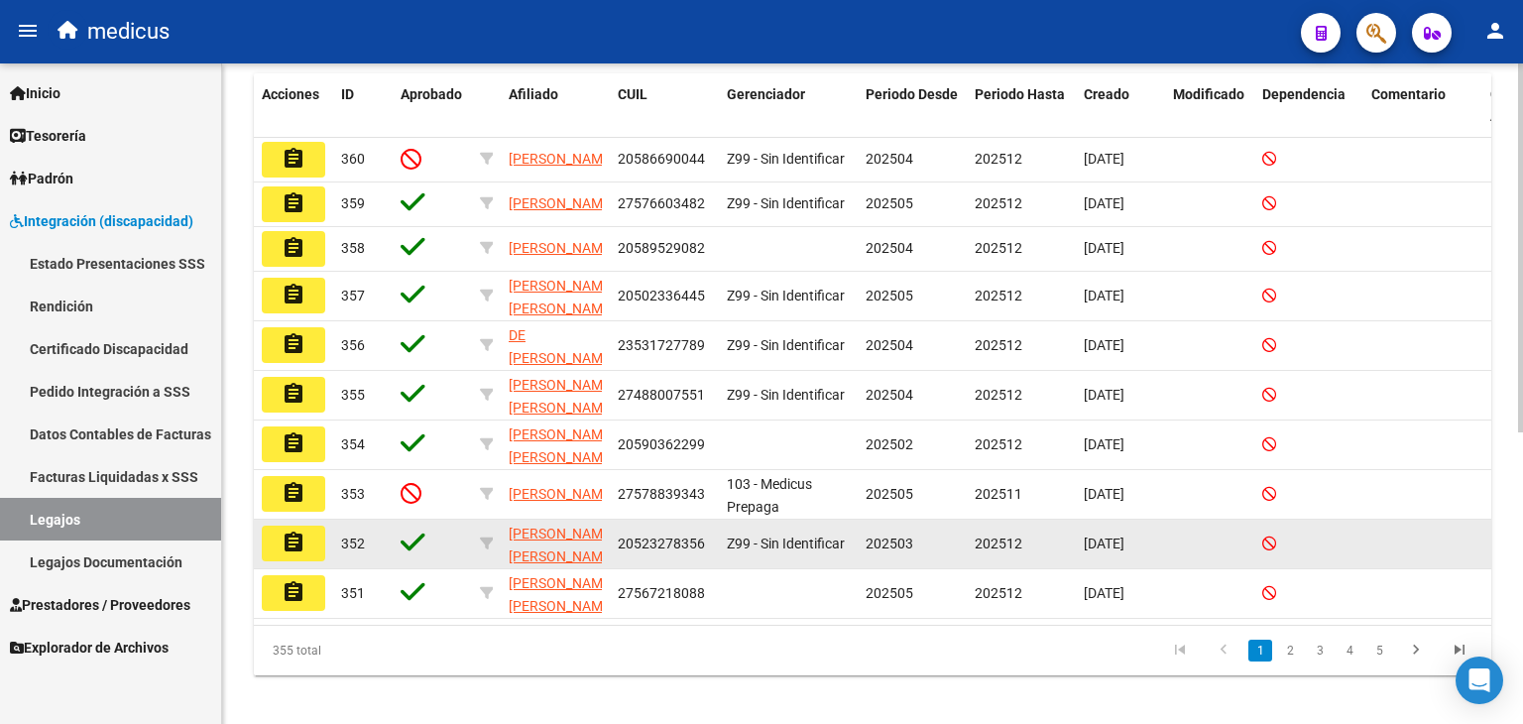
scroll to position [523, 0]
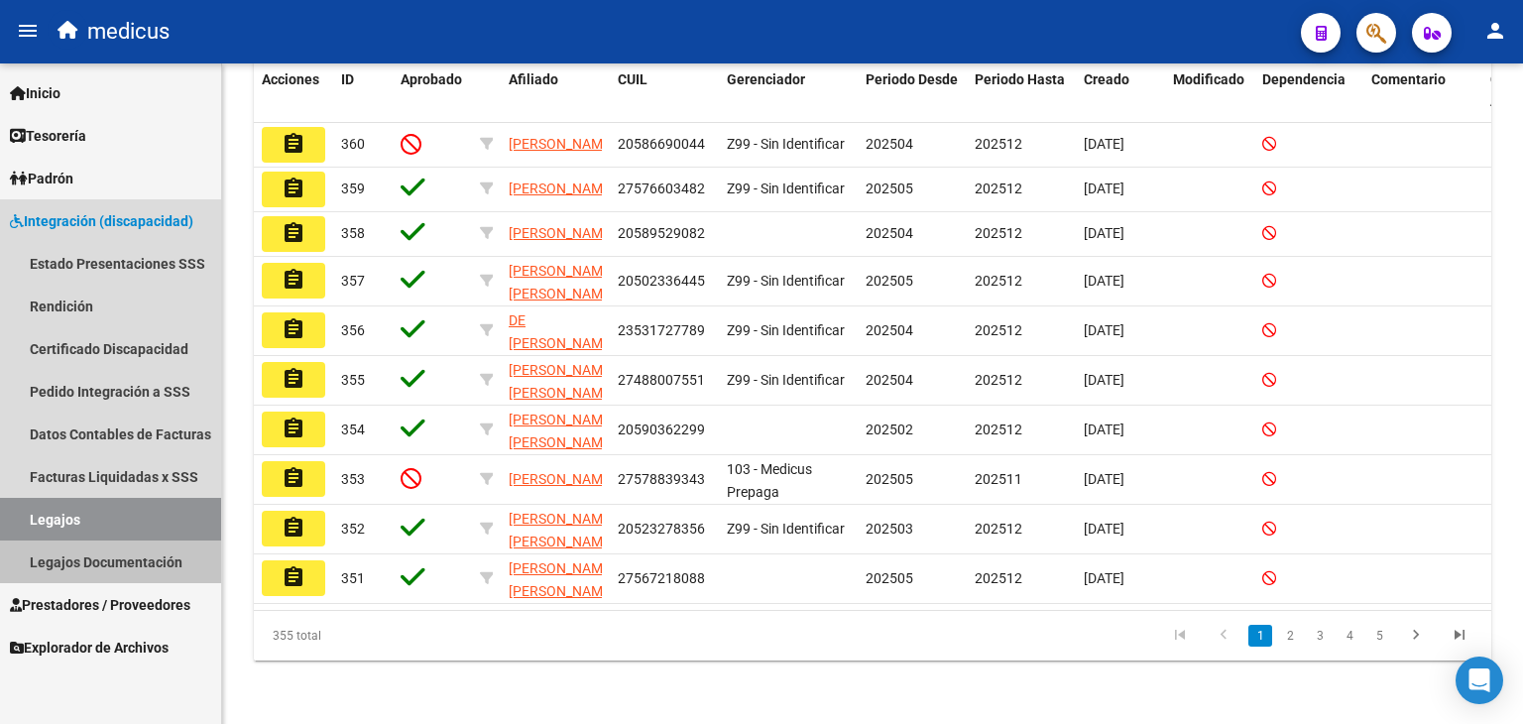
click at [70, 556] on link "Legajos Documentación" at bounding box center [110, 561] width 221 height 43
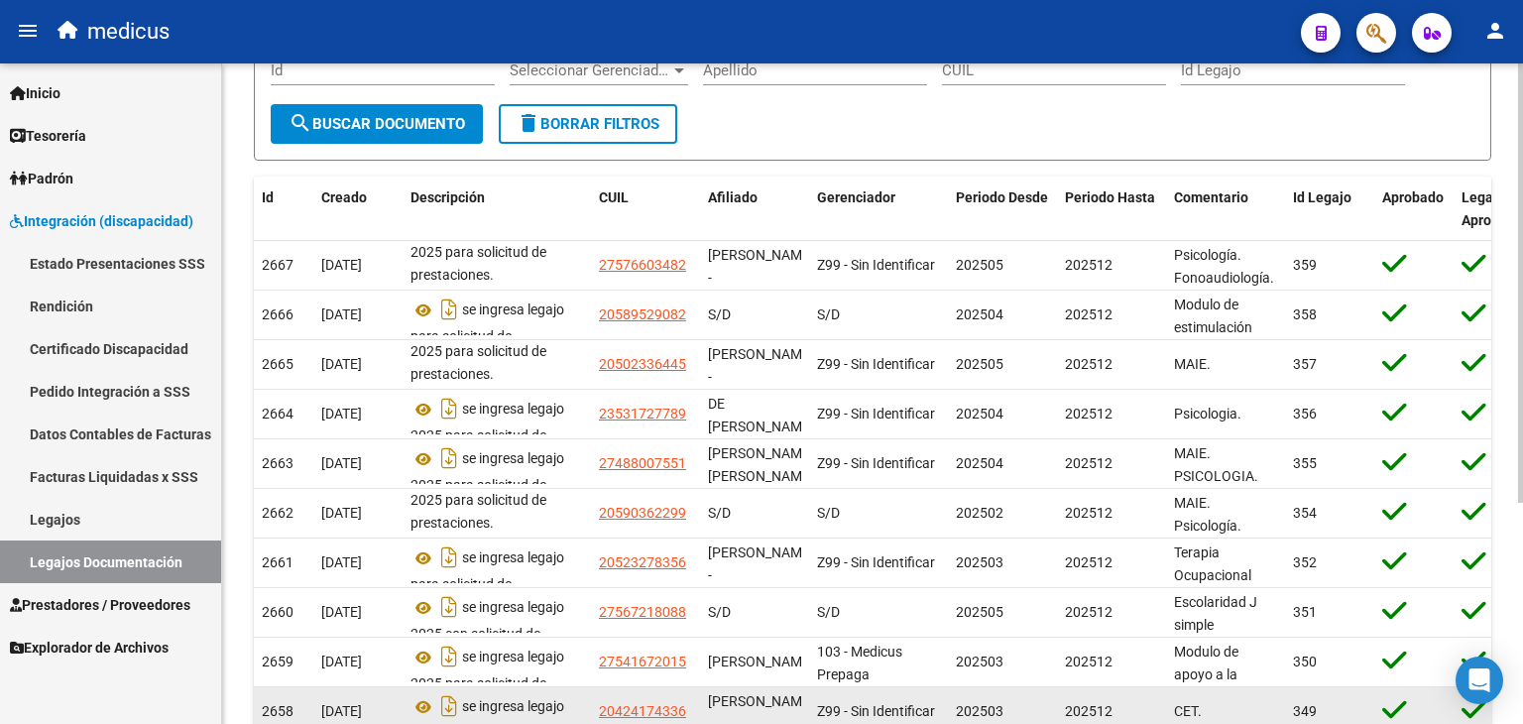
scroll to position [333, 0]
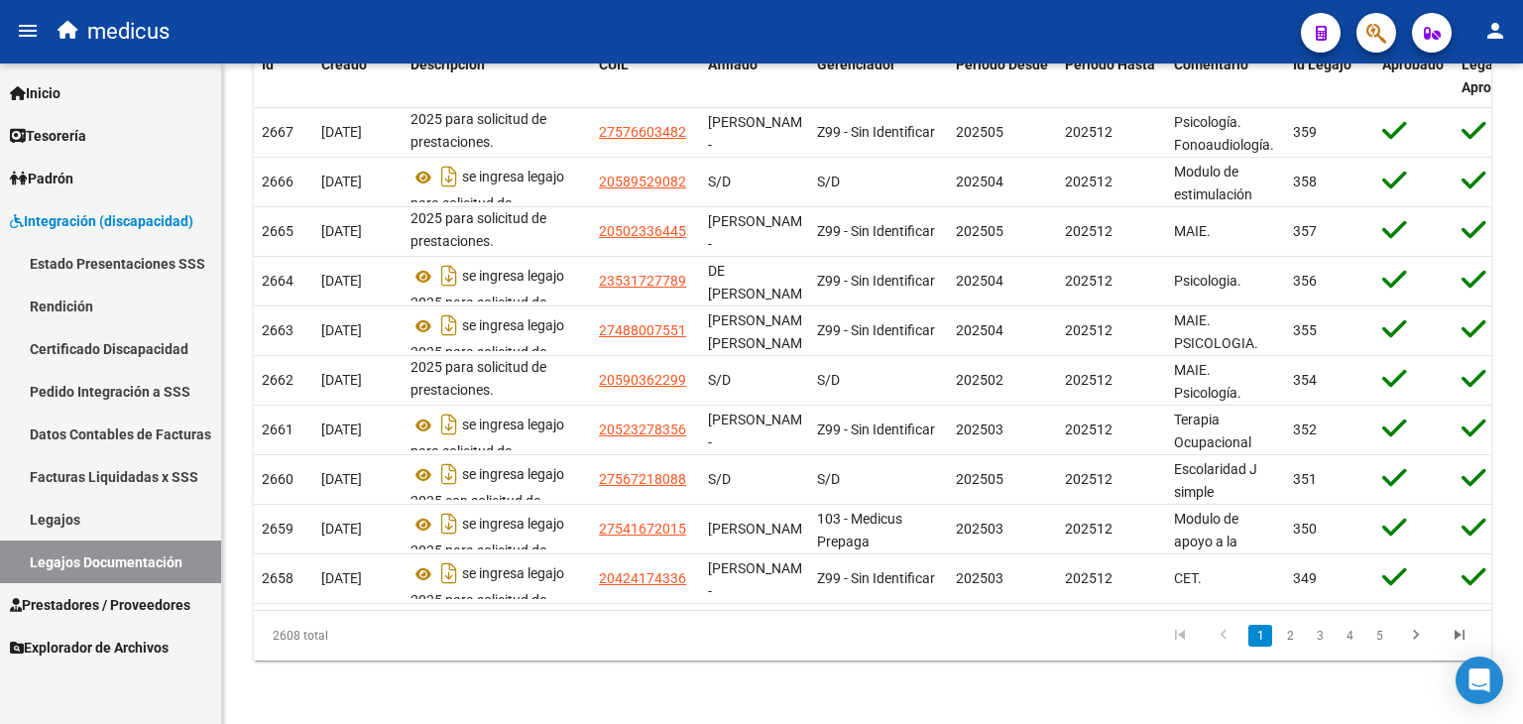
click at [118, 602] on span "Prestadores / Proveedores" at bounding box center [100, 605] width 180 height 22
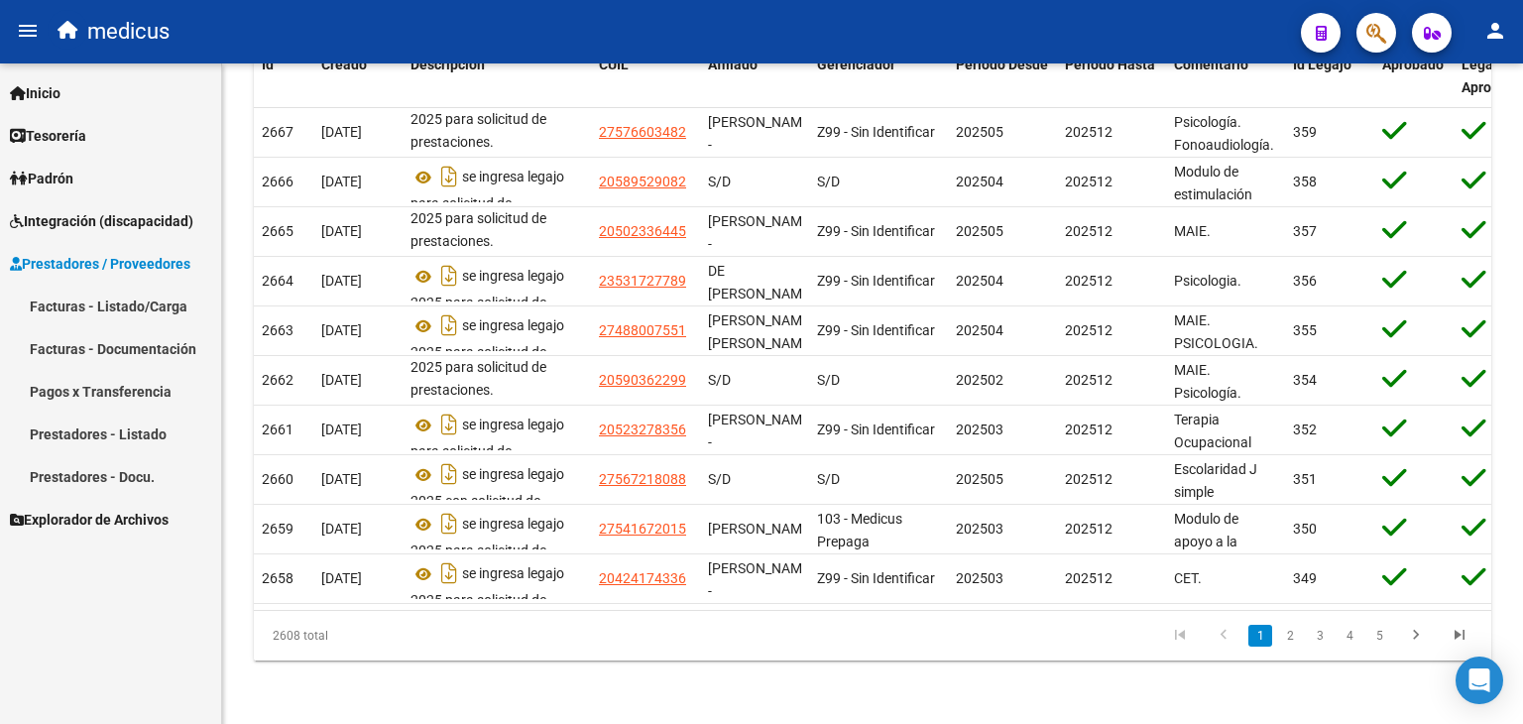
click at [108, 309] on link "Facturas - Listado/Carga" at bounding box center [110, 306] width 221 height 43
